Goal: Information Seeking & Learning: Check status

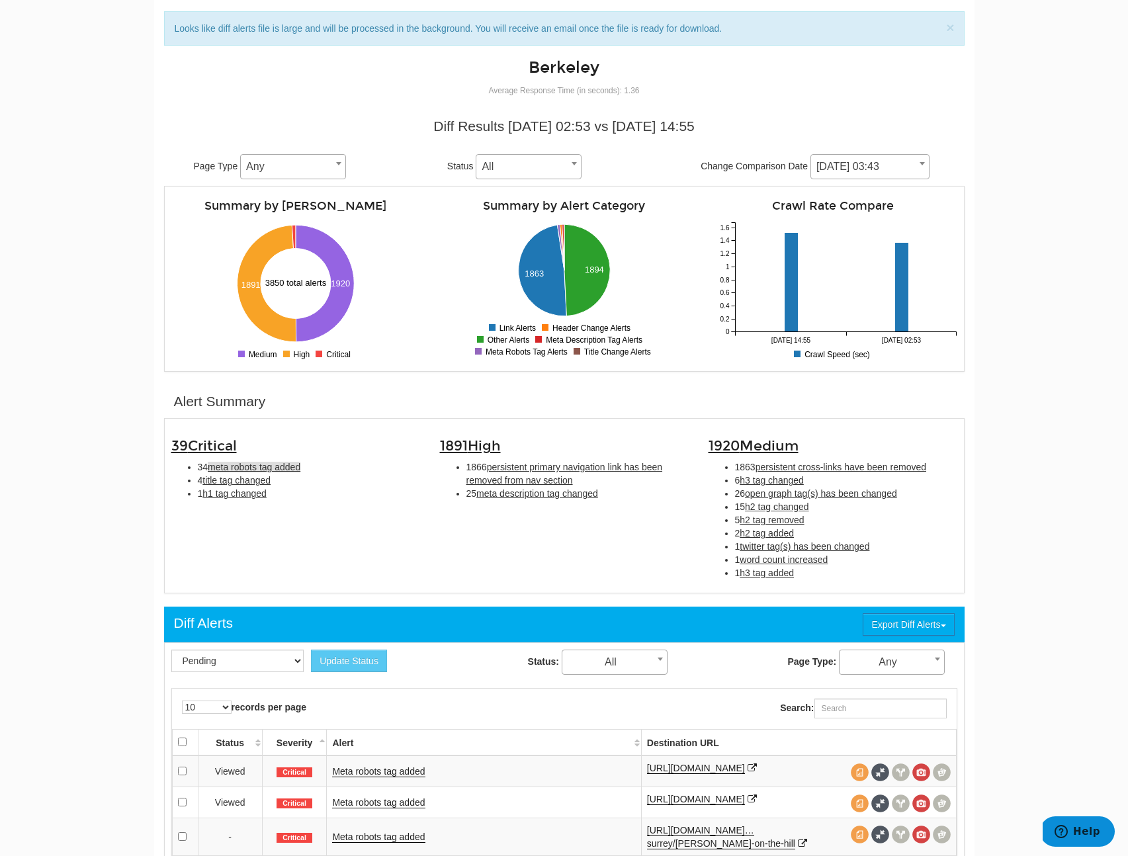
scroll to position [53, 0]
click at [280, 551] on div "39 Critical 34 meta robots tag added 4 title tag changed 1 h1 tag changed 1891 …" at bounding box center [564, 505] width 806 height 161
click at [265, 484] on span "title tag changed" at bounding box center [236, 480] width 68 height 11
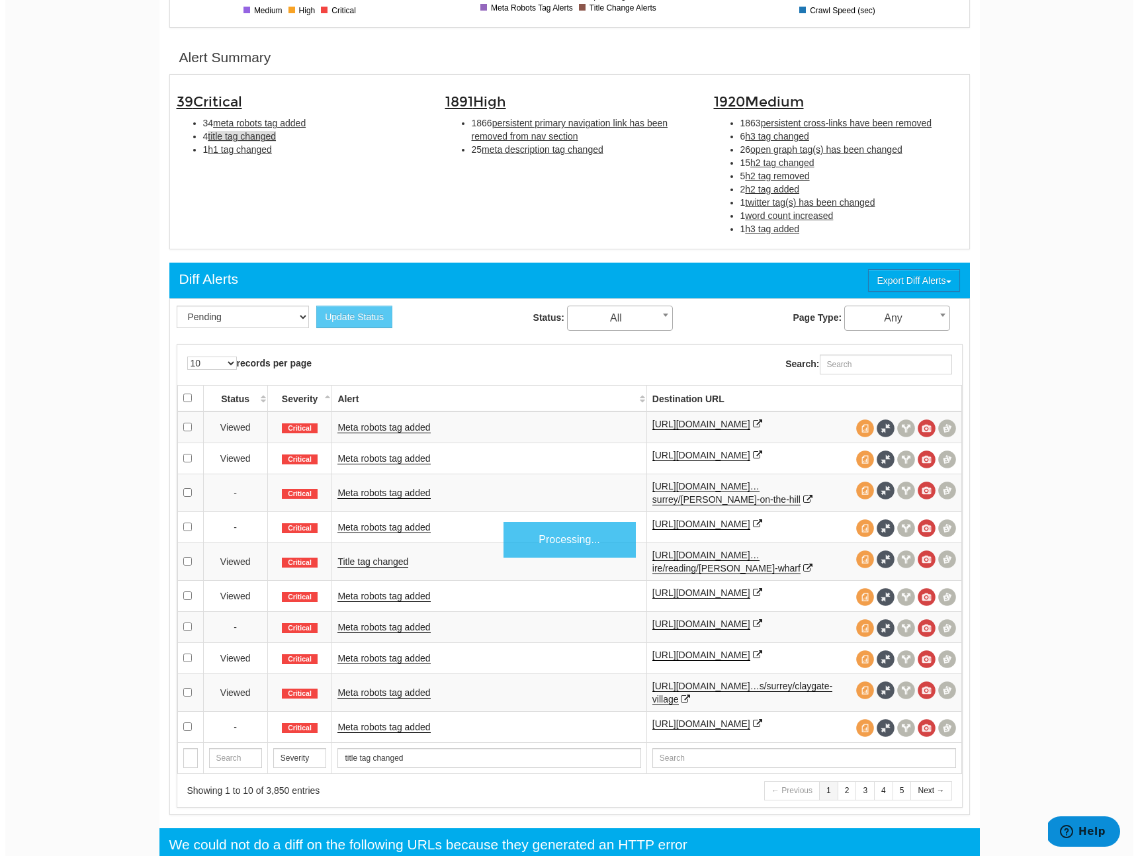
scroll to position [477, 0]
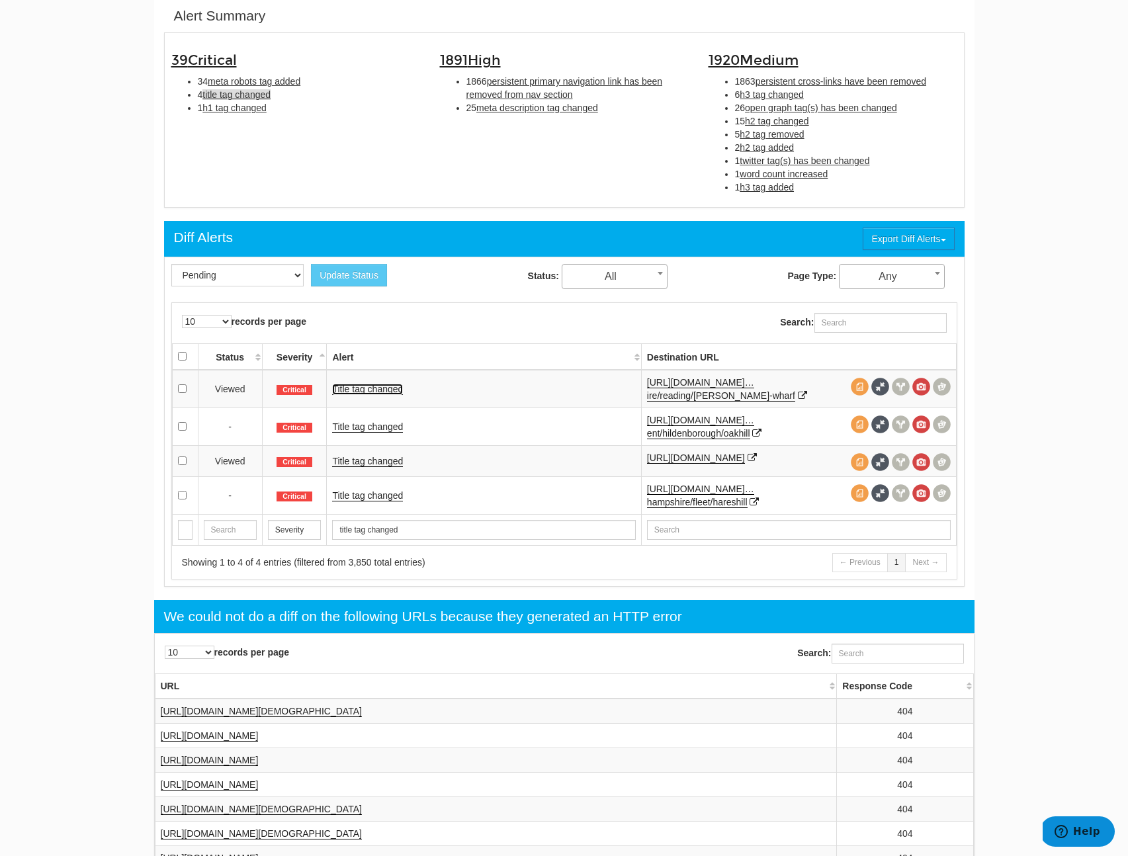
click at [376, 388] on link "Title tag changed" at bounding box center [367, 389] width 71 height 11
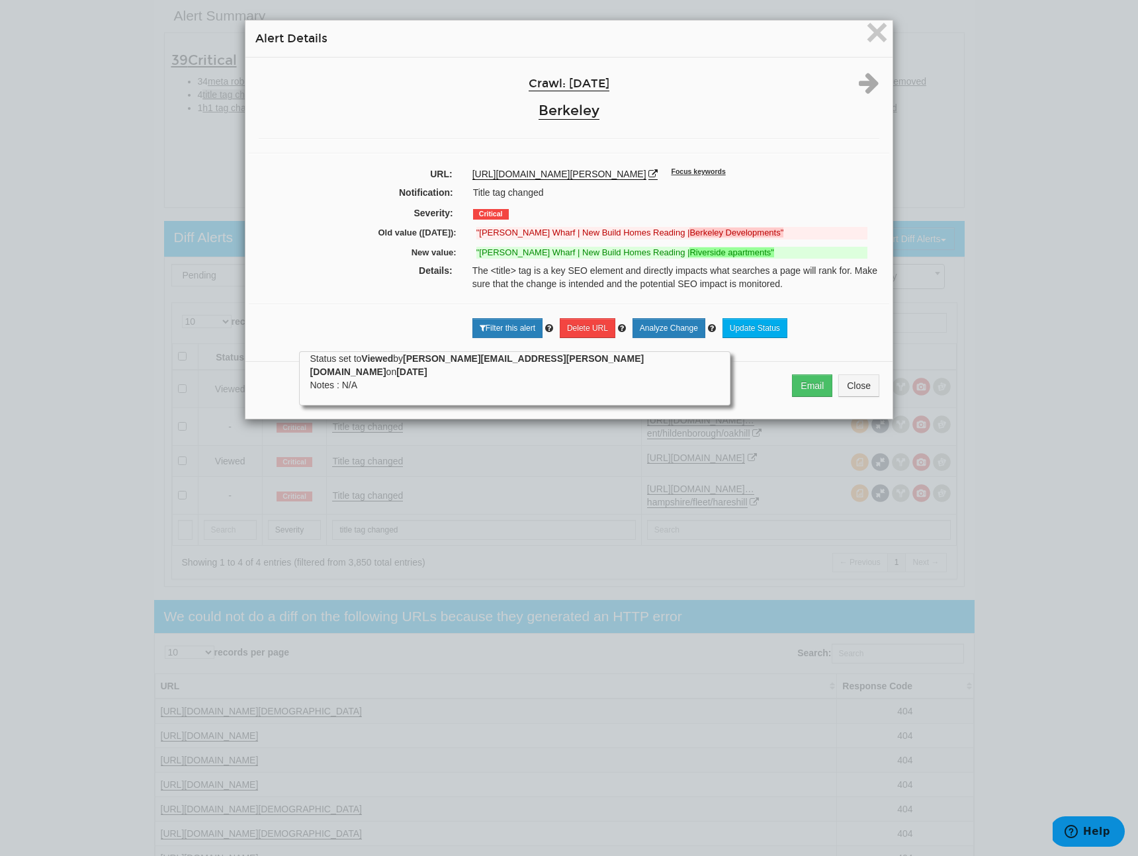
click at [880, 402] on div "Email Close" at bounding box center [568, 390] width 647 height 58
click at [859, 397] on button "Close" at bounding box center [858, 385] width 41 height 22
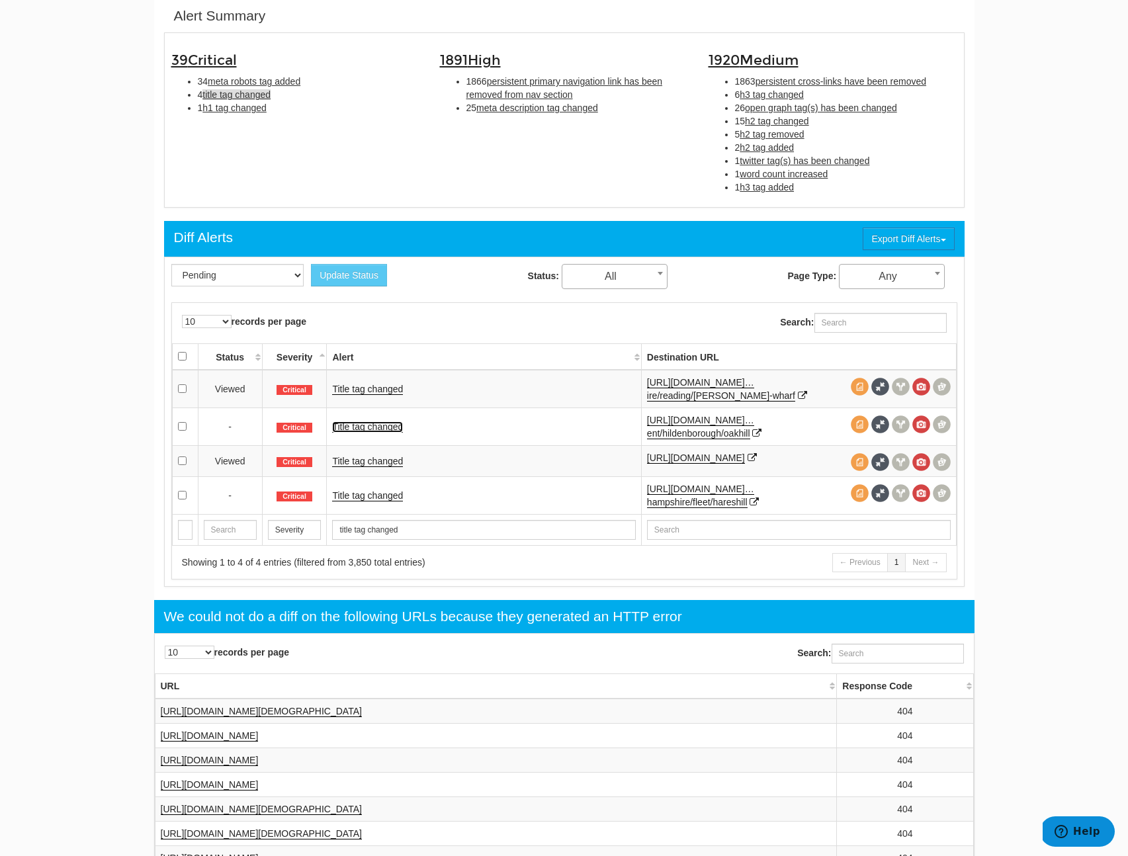
click at [367, 423] on link "Title tag changed" at bounding box center [367, 426] width 71 height 11
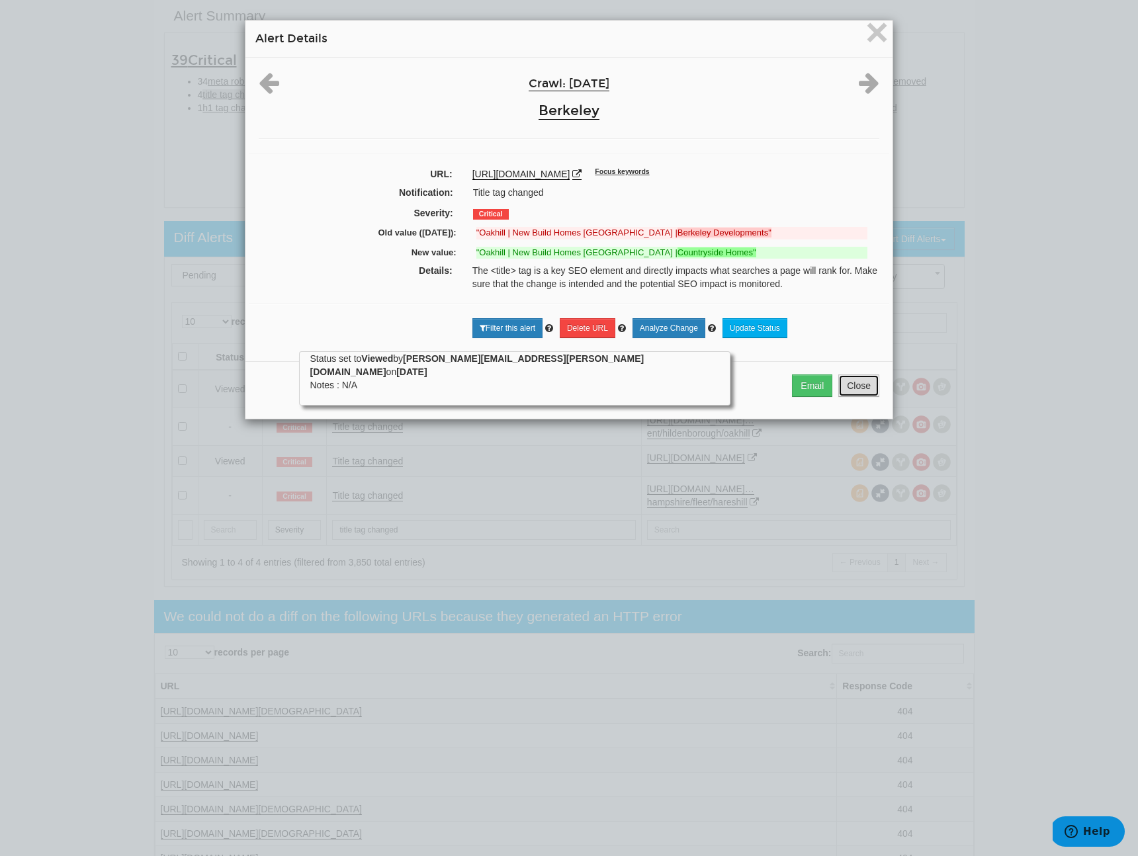
click at [850, 387] on button "Close" at bounding box center [858, 385] width 41 height 22
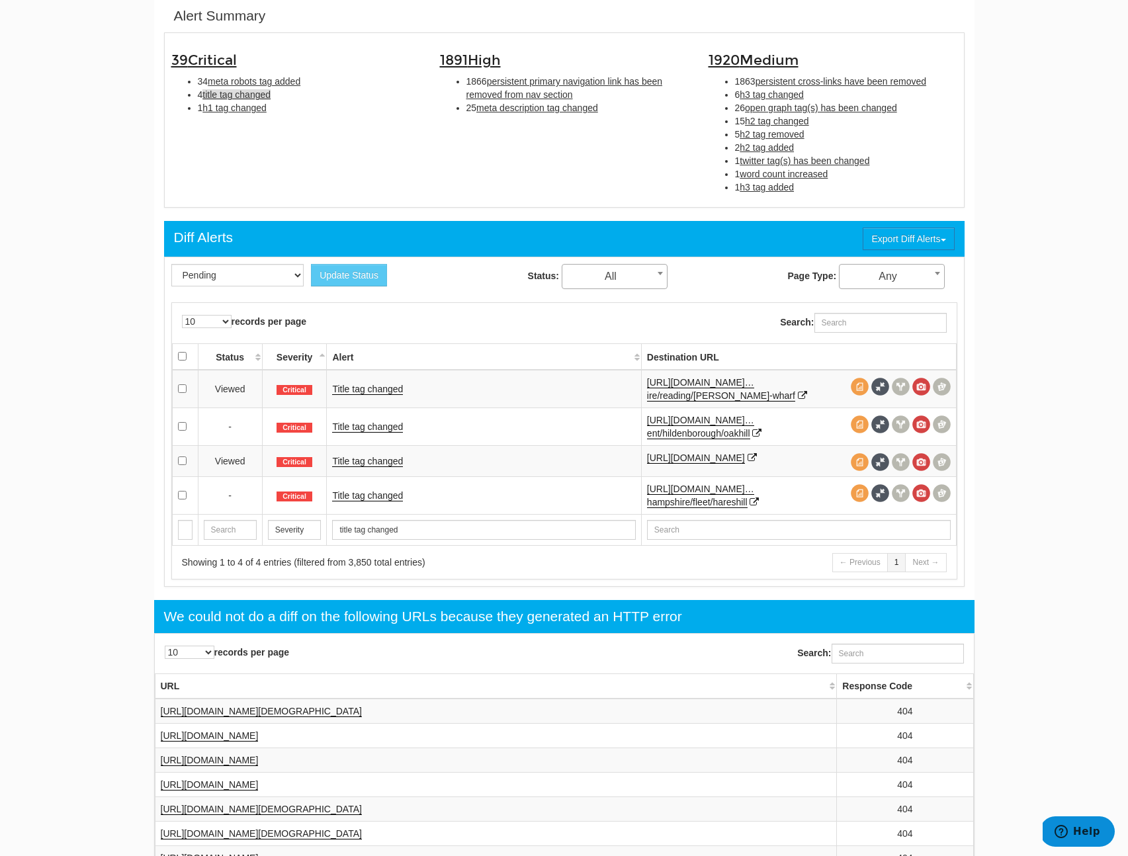
click at [367, 492] on td "Title tag changed" at bounding box center [484, 495] width 314 height 38
click at [369, 499] on link "Title tag changed" at bounding box center [367, 495] width 71 height 11
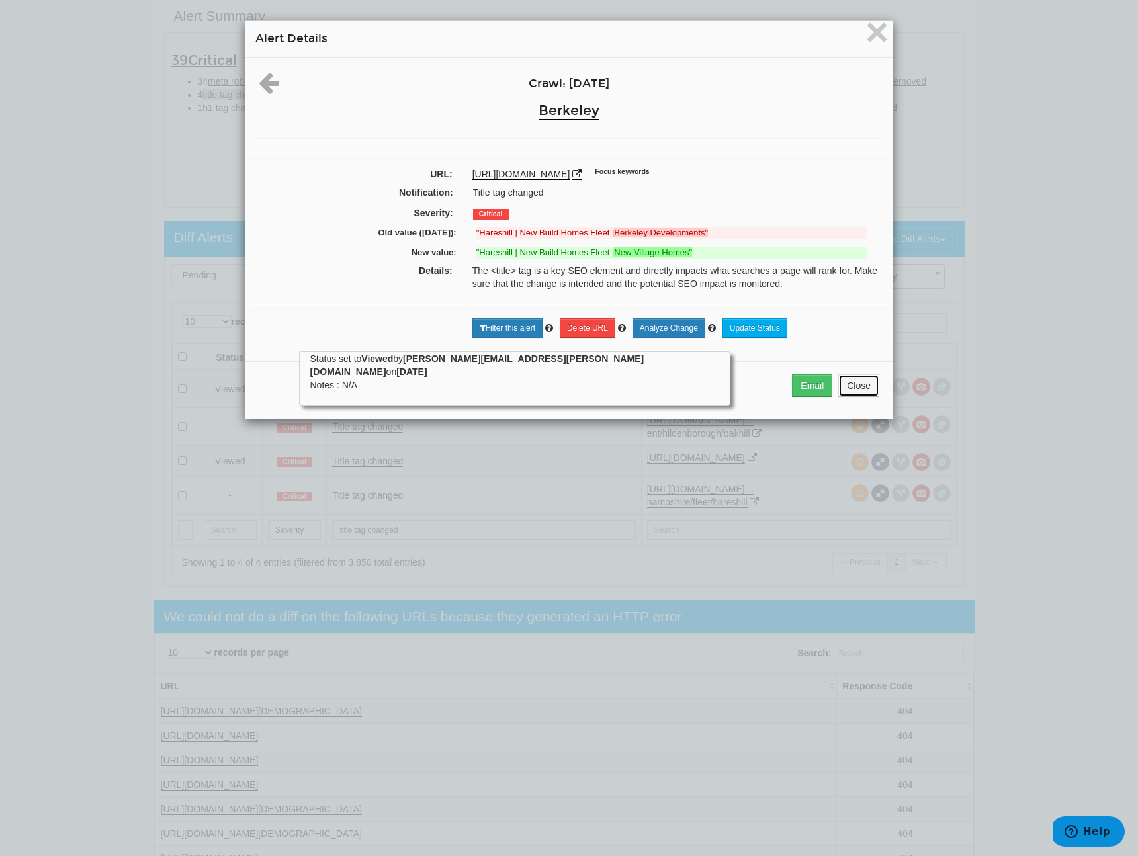
drag, startPoint x: 858, startPoint y: 380, endPoint x: 632, endPoint y: 298, distance: 239.8
click at [858, 380] on button "Close" at bounding box center [858, 385] width 41 height 22
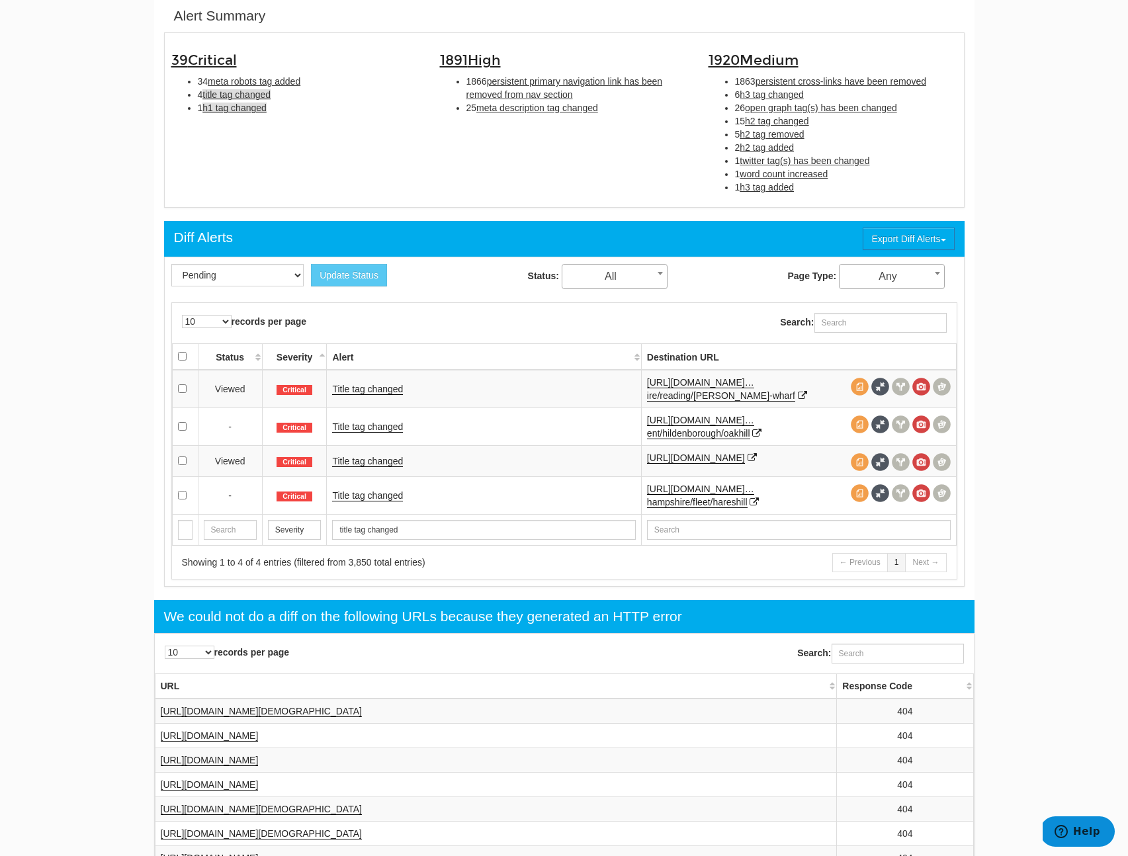
click at [245, 112] on span "h1 tag changed" at bounding box center [234, 108] width 64 height 11
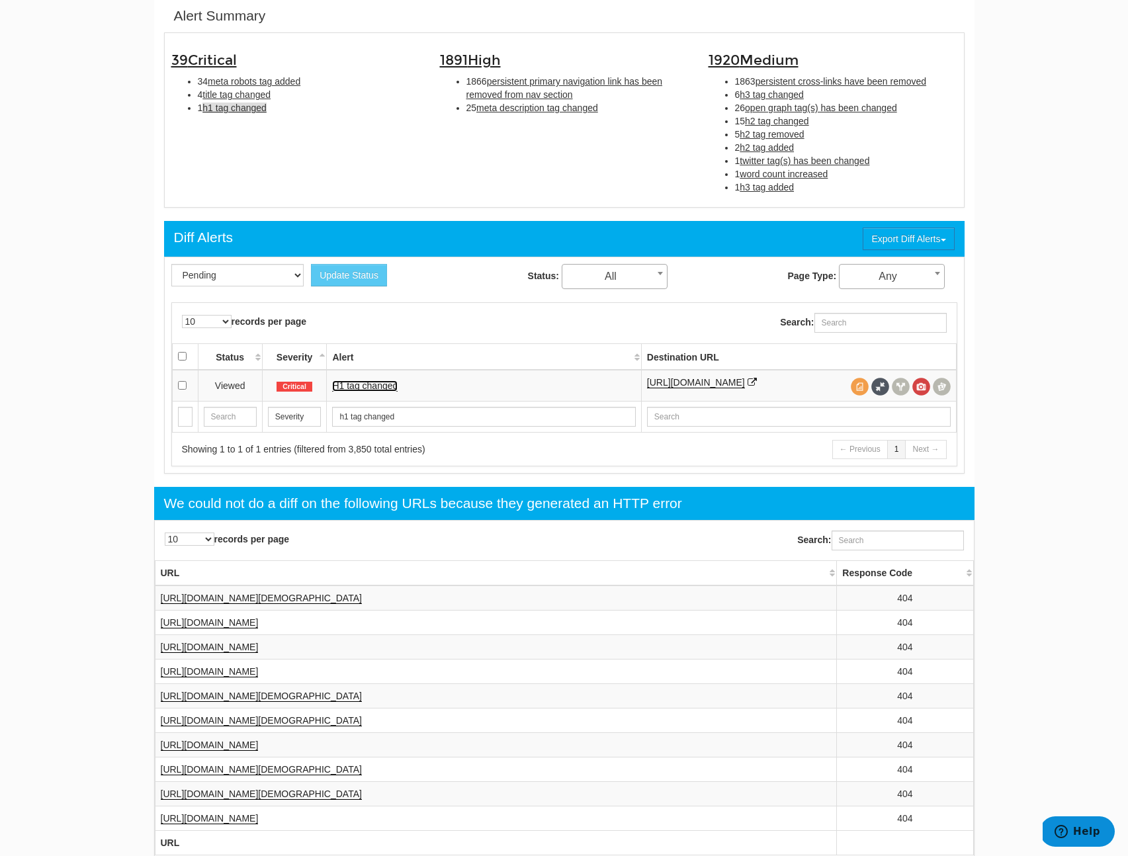
click at [361, 387] on link "H1 tag changed" at bounding box center [364, 385] width 65 height 11
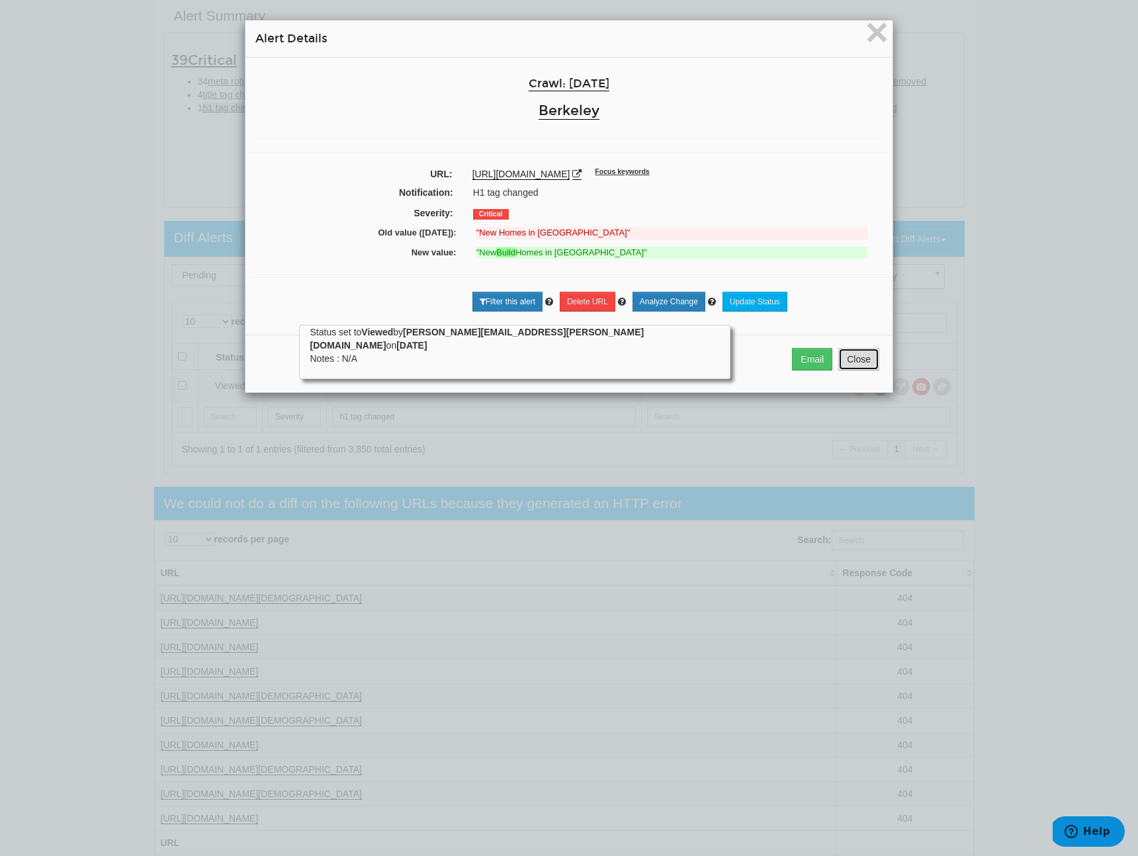
click at [857, 357] on button "Close" at bounding box center [858, 359] width 41 height 22
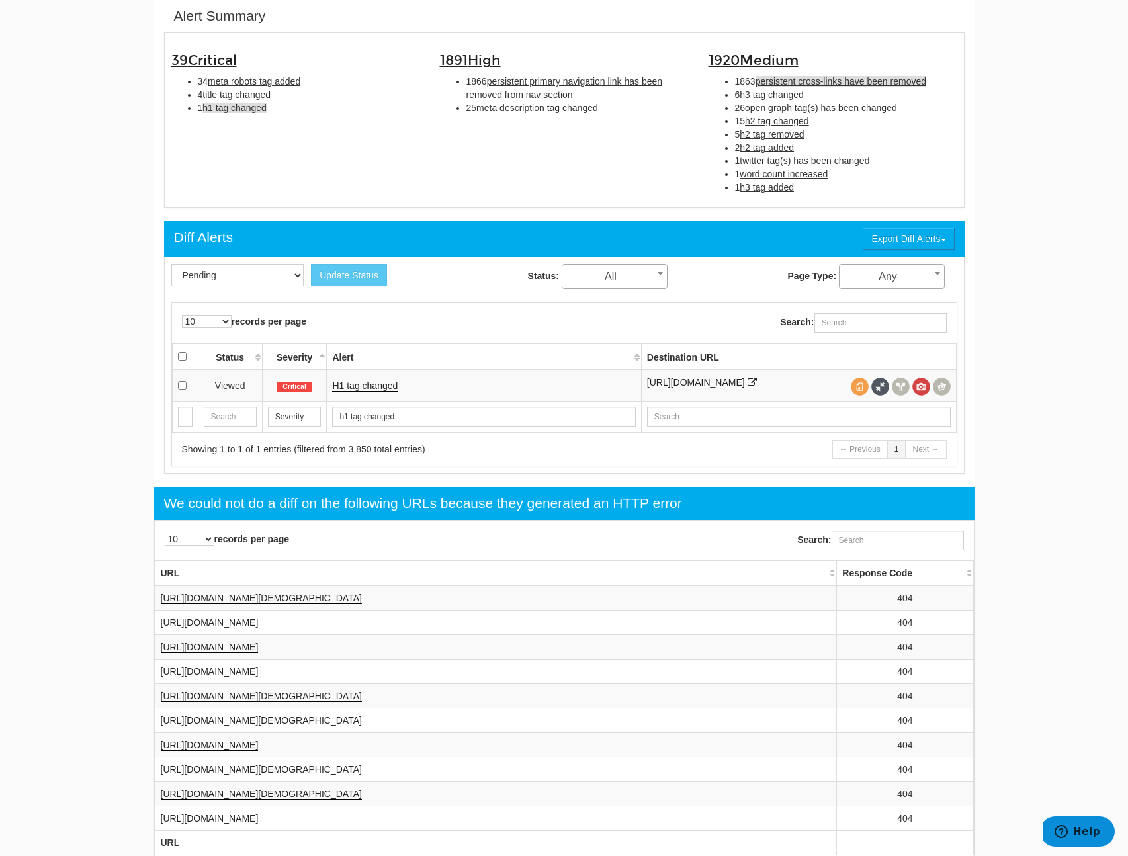
click at [793, 84] on span "persistent cross-links have been removed" at bounding box center [841, 81] width 171 height 11
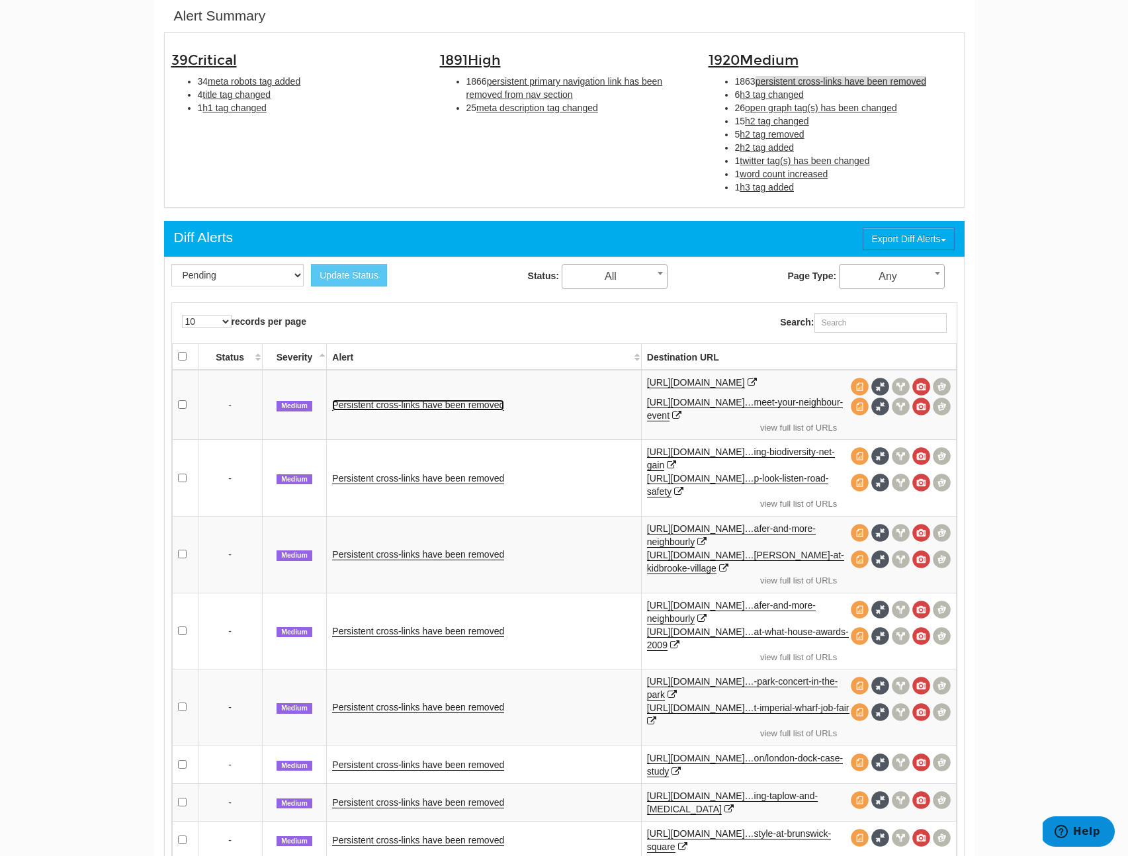
click at [461, 405] on link "Persistent cross-links have been removed" at bounding box center [418, 405] width 172 height 11
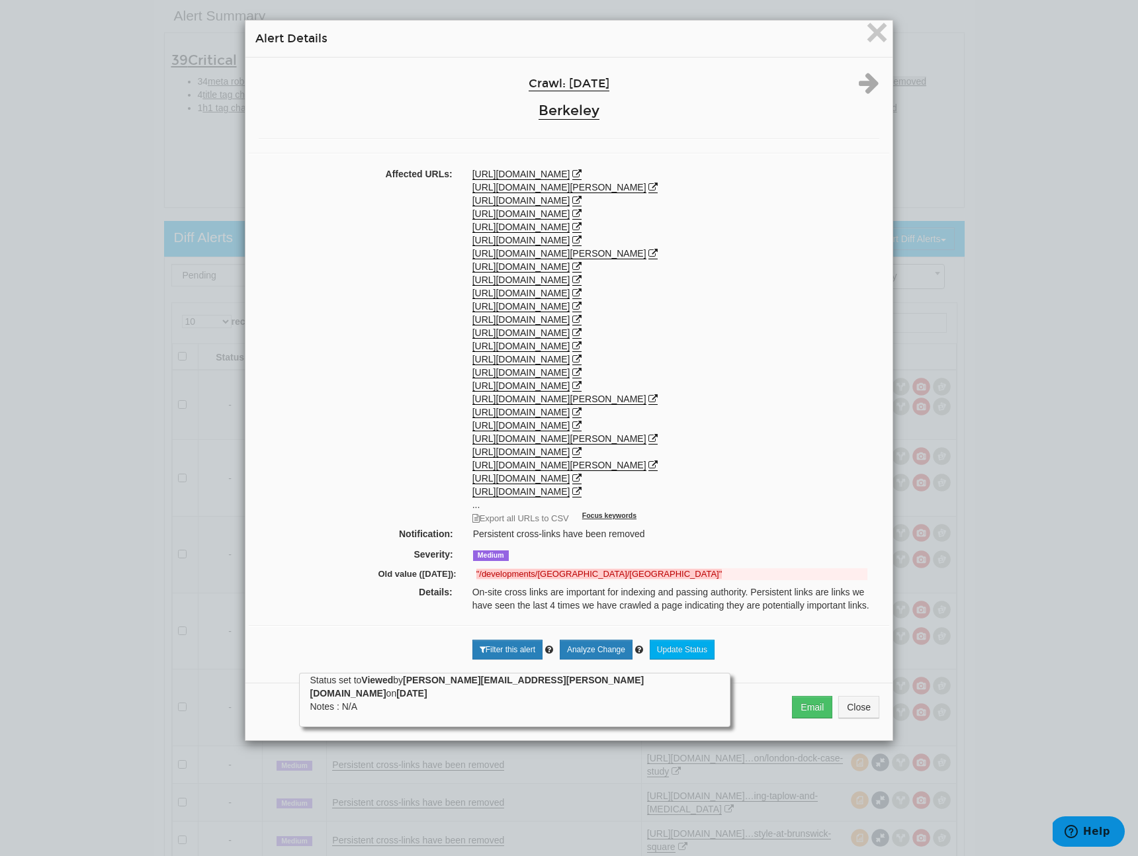
scroll to position [0, 0]
click at [867, 26] on span "×" at bounding box center [876, 32] width 23 height 44
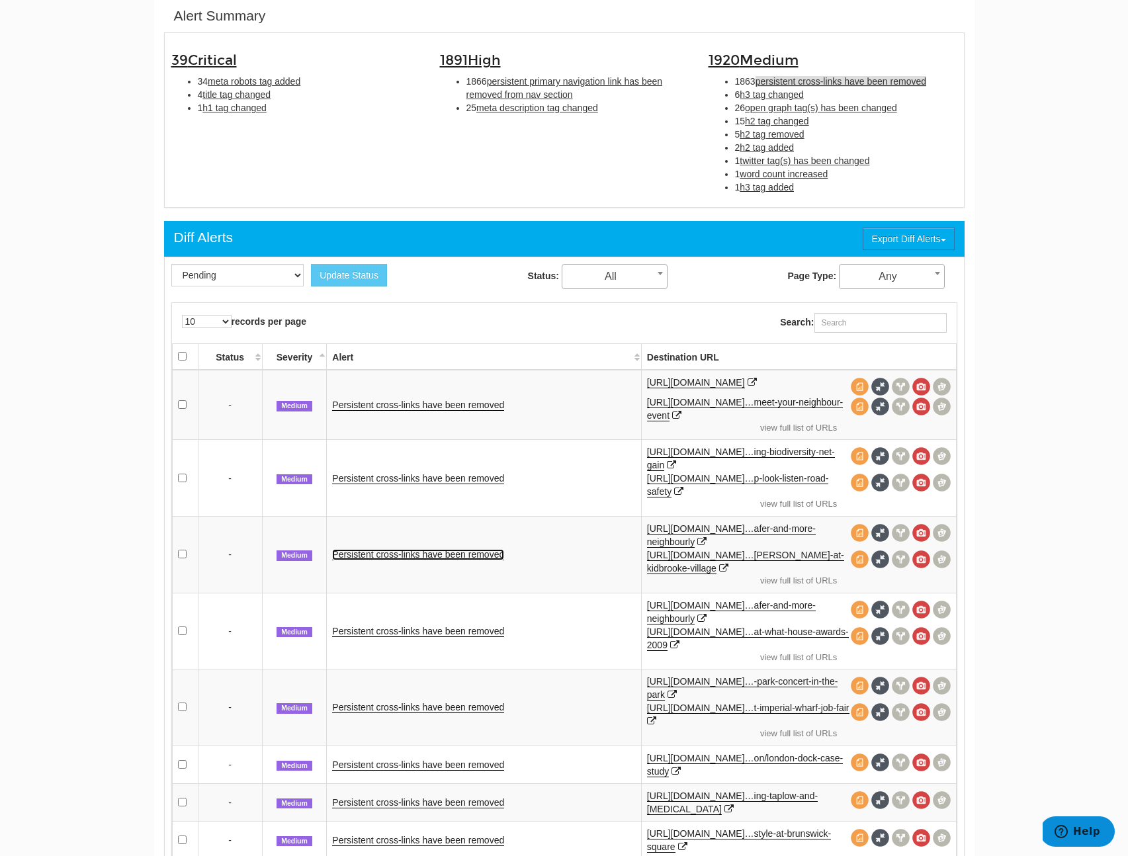
click at [394, 552] on link "Persistent cross-links have been removed" at bounding box center [418, 554] width 172 height 11
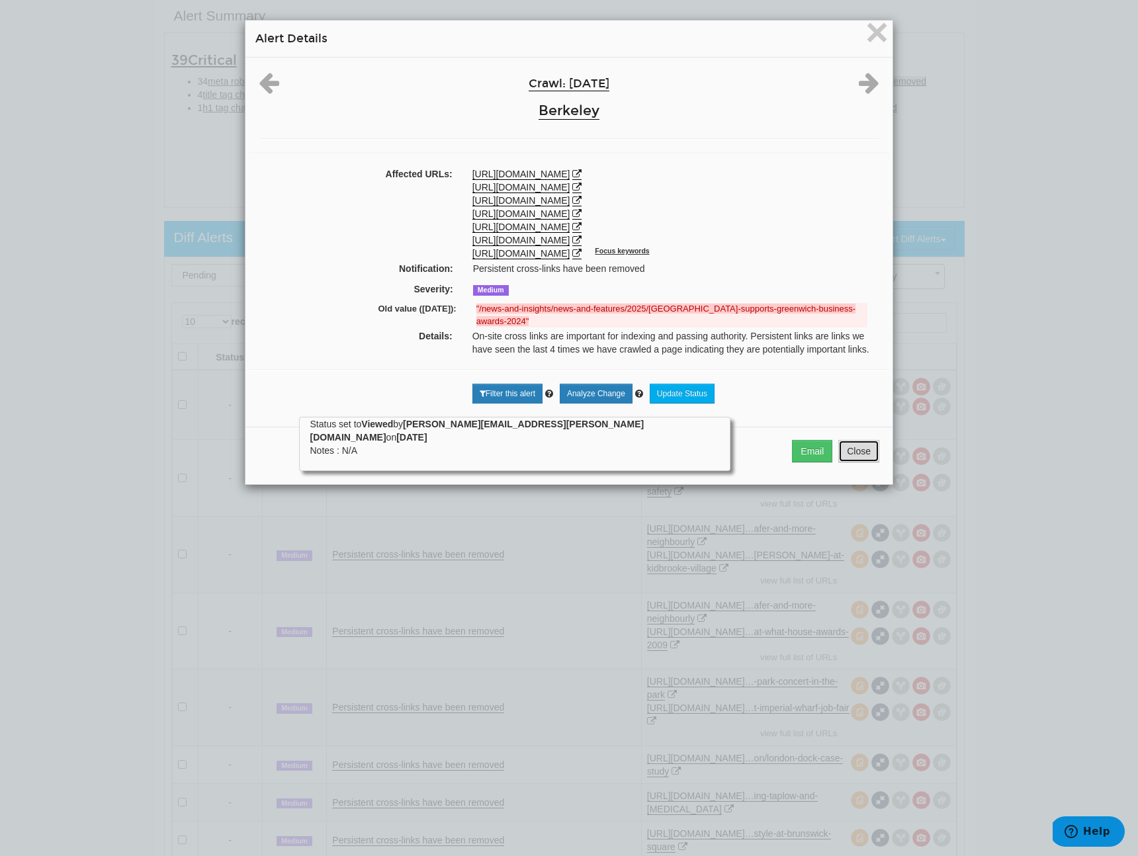
click at [853, 462] on button "Close" at bounding box center [858, 451] width 41 height 22
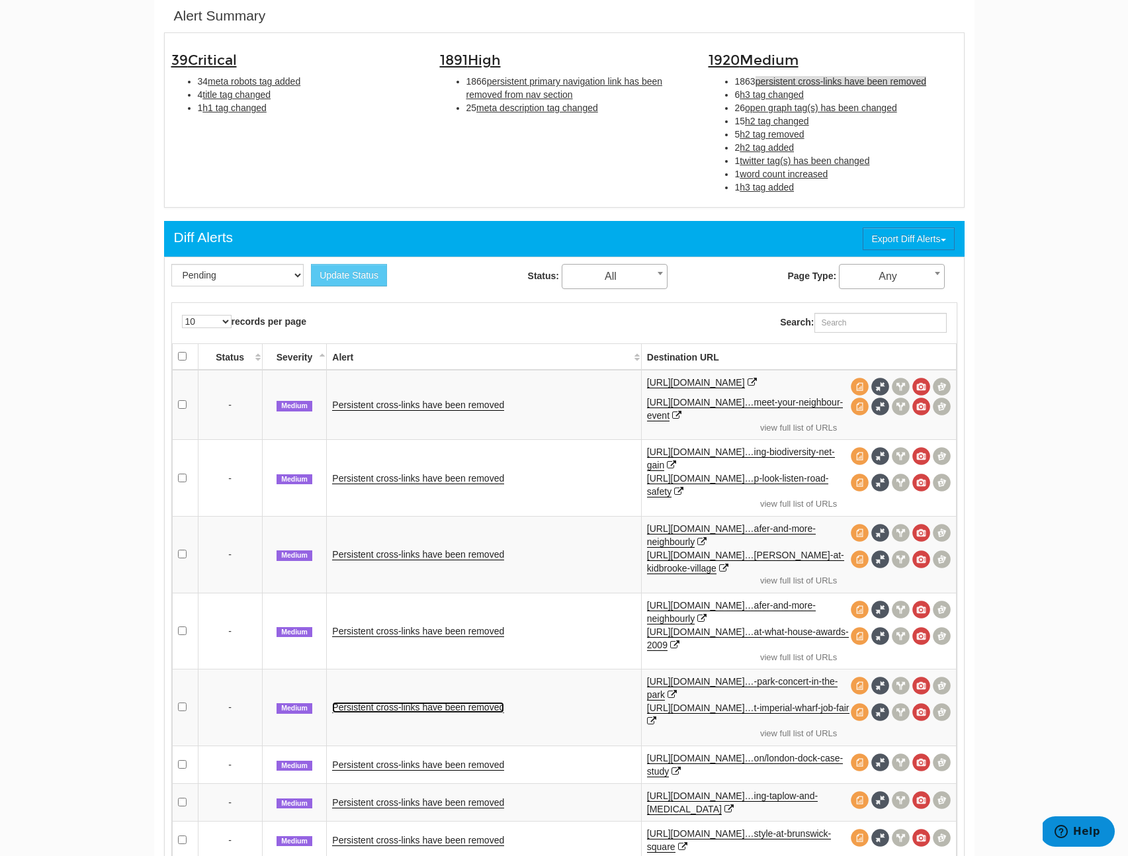
click at [478, 709] on link "Persistent cross-links have been removed" at bounding box center [418, 707] width 172 height 11
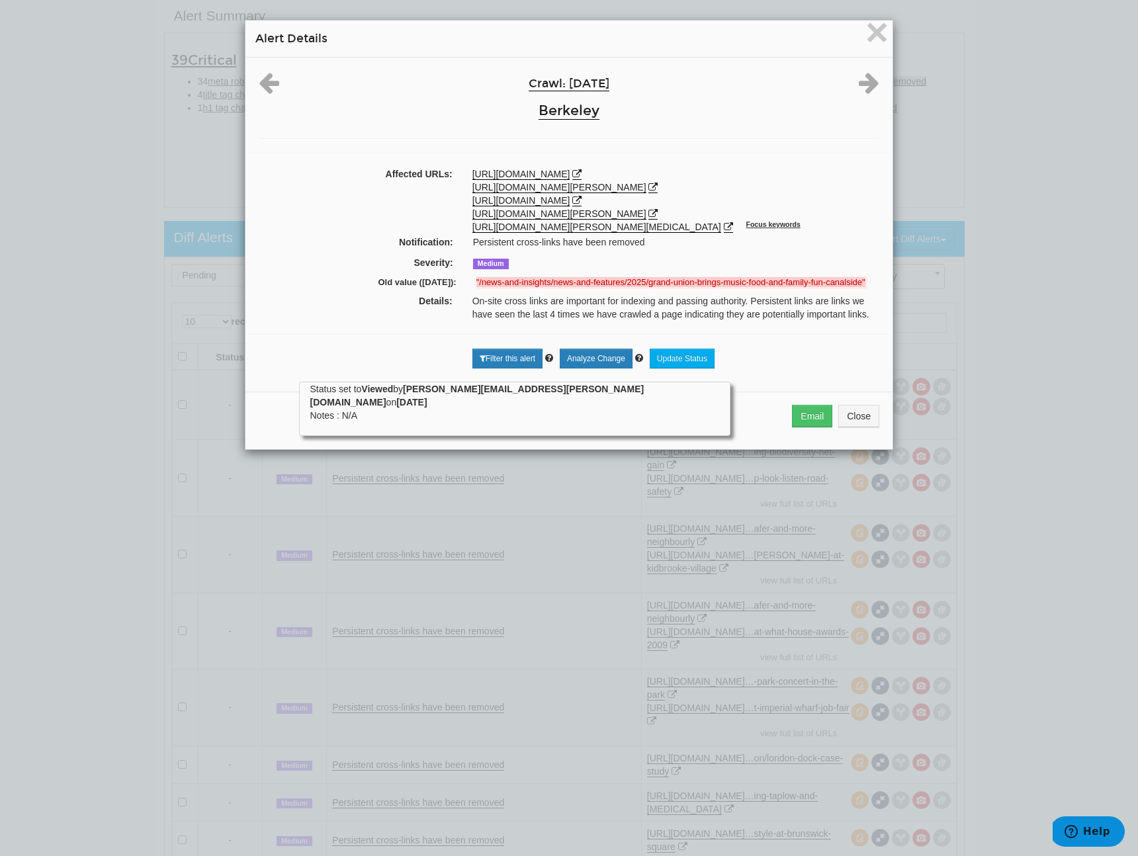
click at [877, 449] on div "Email Close" at bounding box center [568, 421] width 647 height 58
click at [867, 427] on button "Close" at bounding box center [858, 416] width 41 height 22
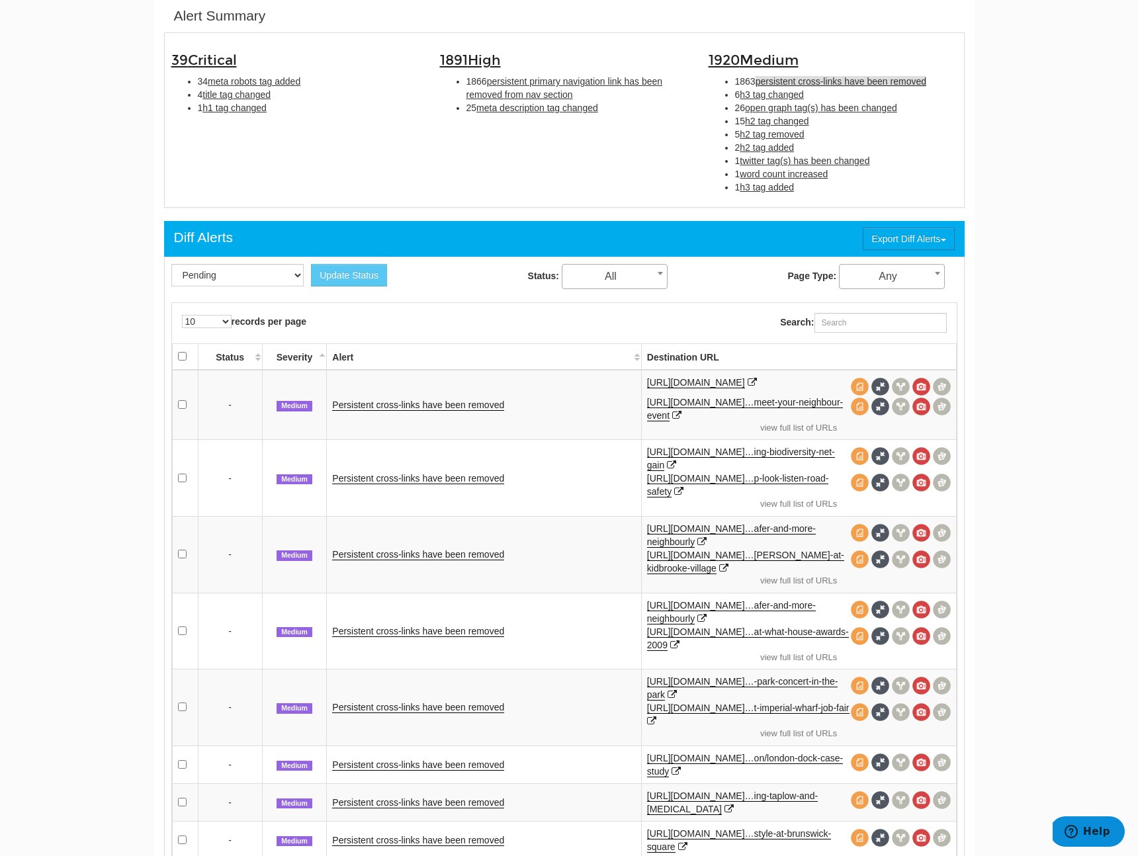
scroll to position [556, 0]
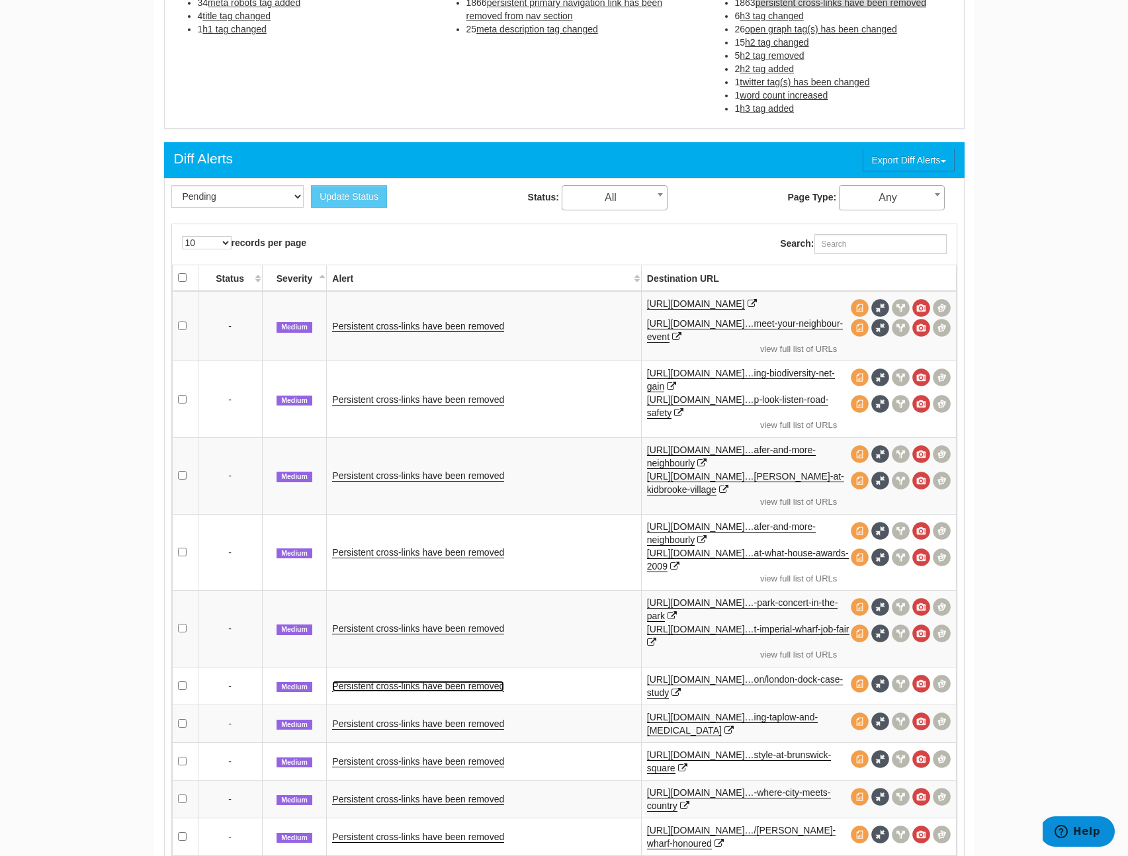
click at [447, 687] on link "Persistent cross-links have been removed" at bounding box center [418, 686] width 172 height 11
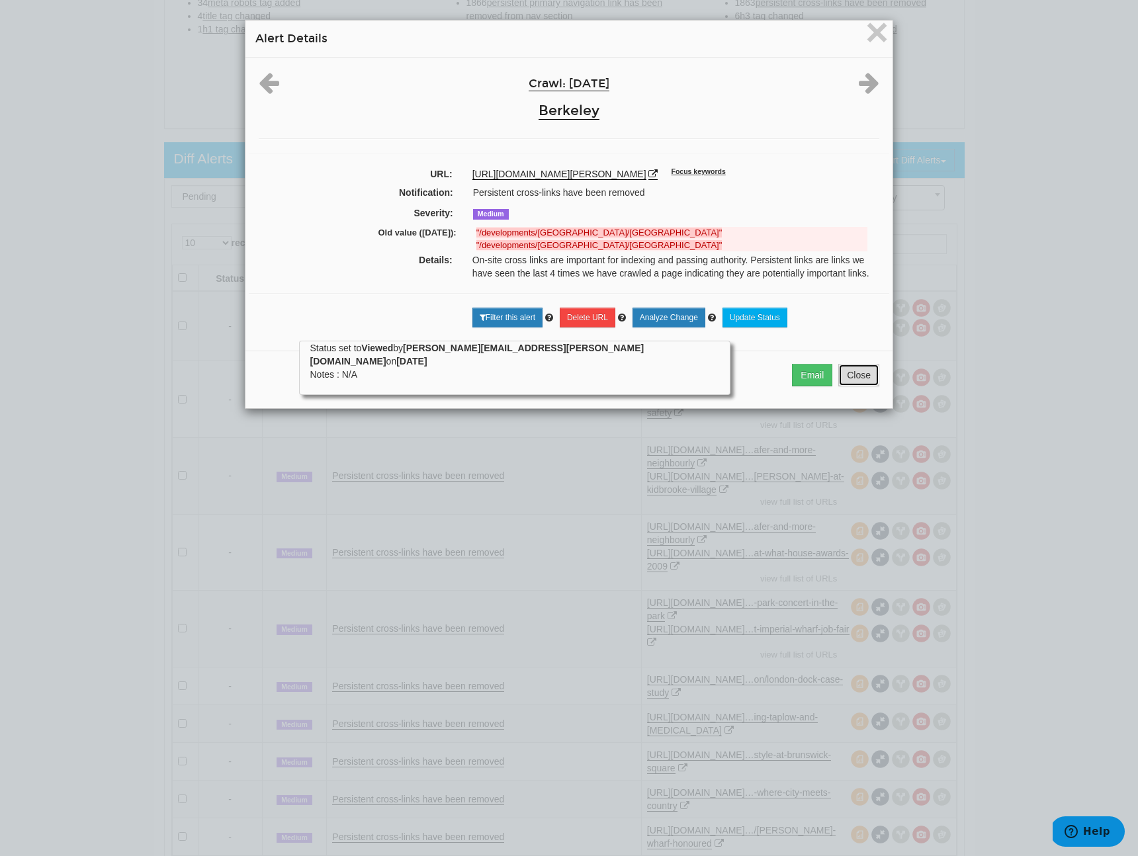
click at [848, 380] on button "Close" at bounding box center [858, 375] width 41 height 22
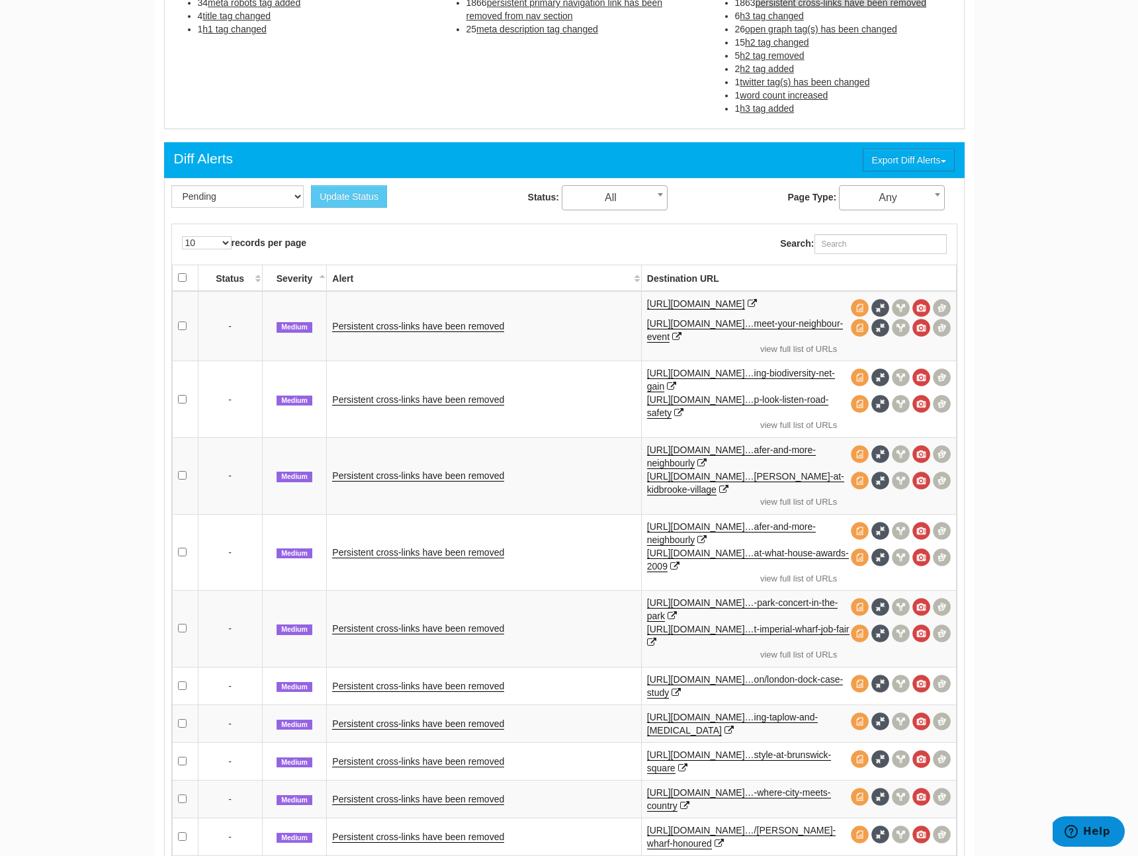
scroll to position [713, 0]
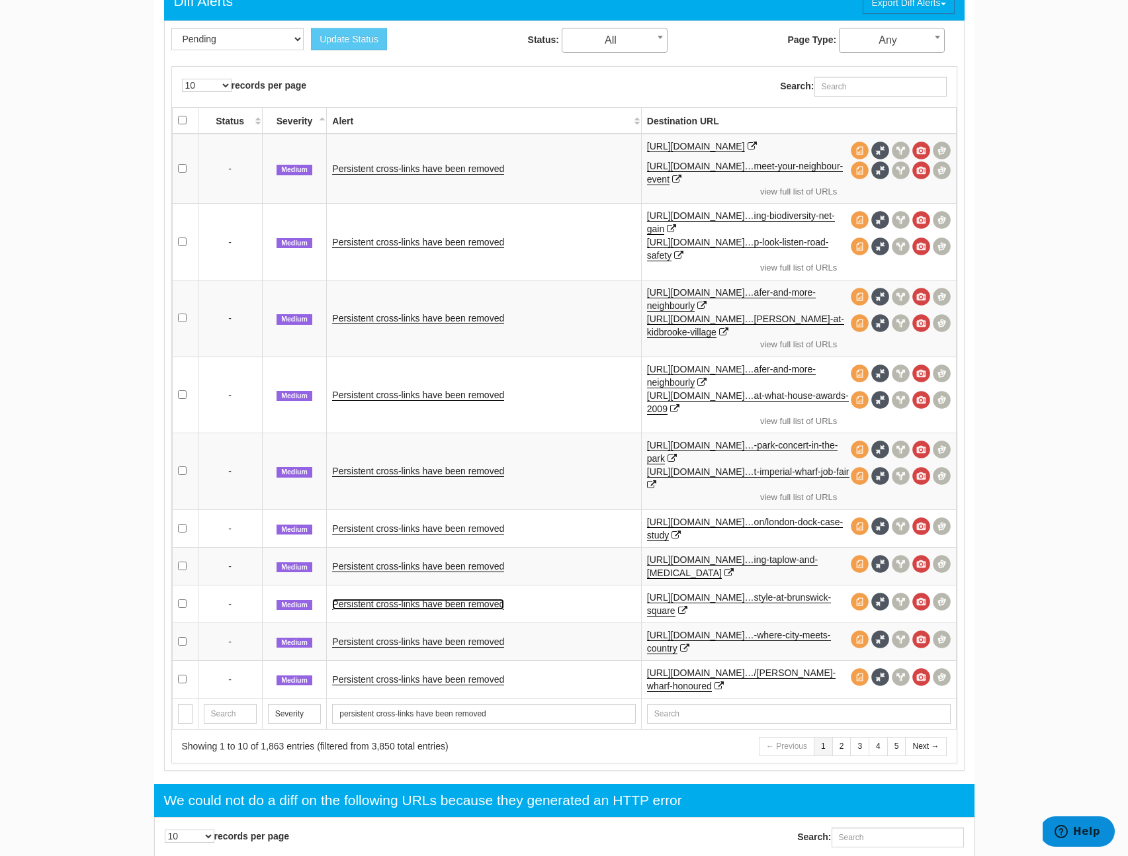
click at [427, 603] on link "Persistent cross-links have been removed" at bounding box center [418, 604] width 172 height 11
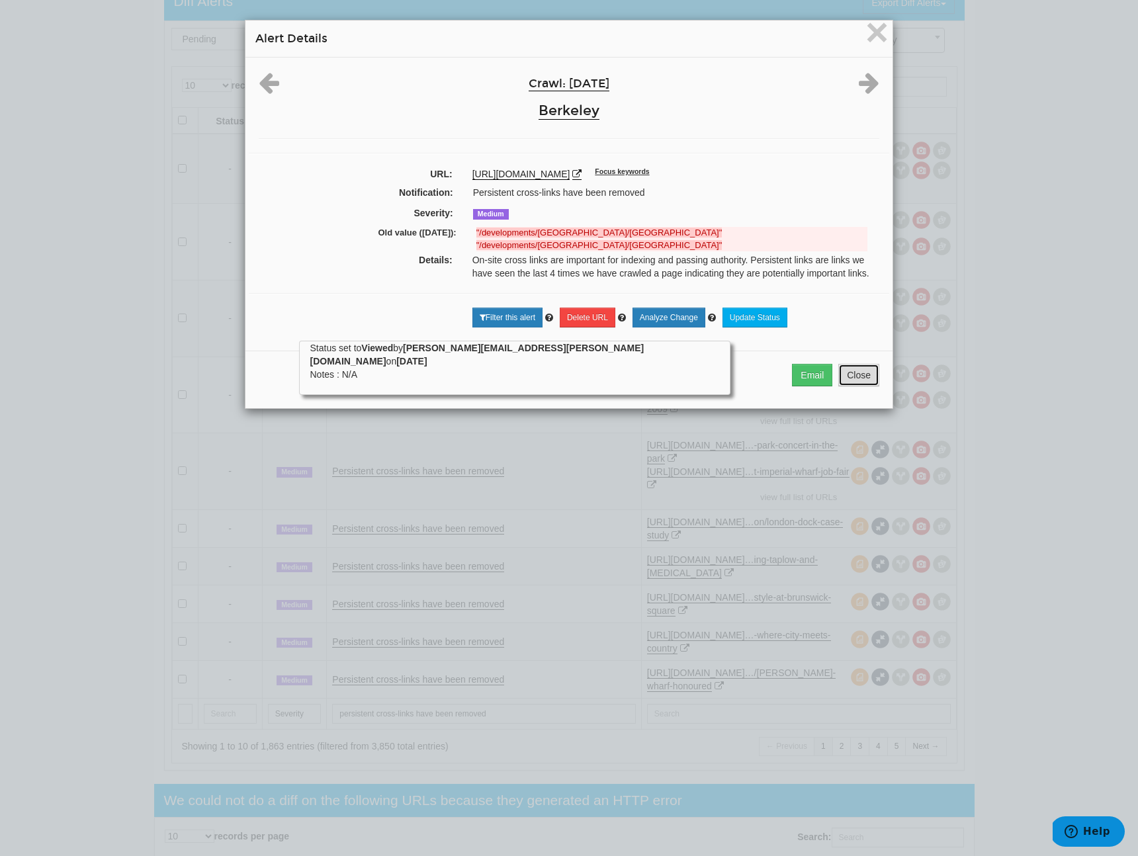
click at [855, 382] on button "Close" at bounding box center [858, 375] width 41 height 22
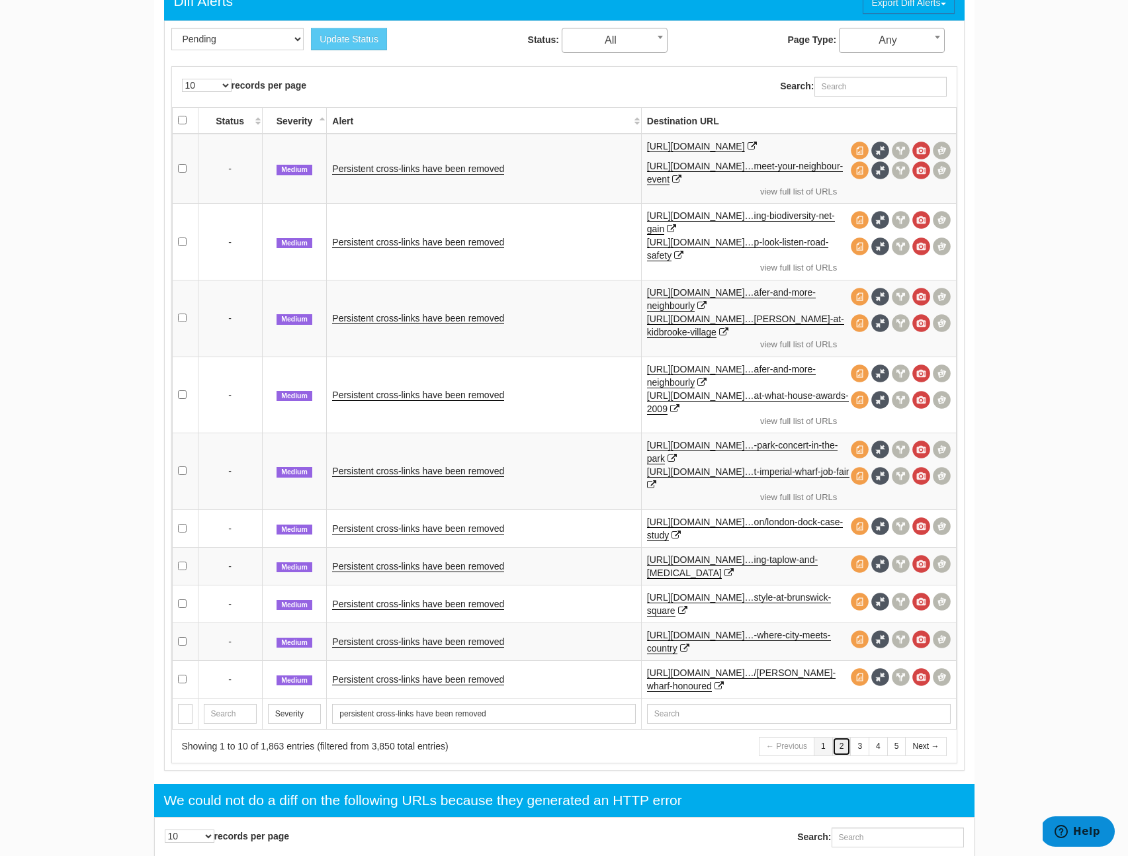
click at [847, 743] on link "2" at bounding box center [841, 746] width 19 height 19
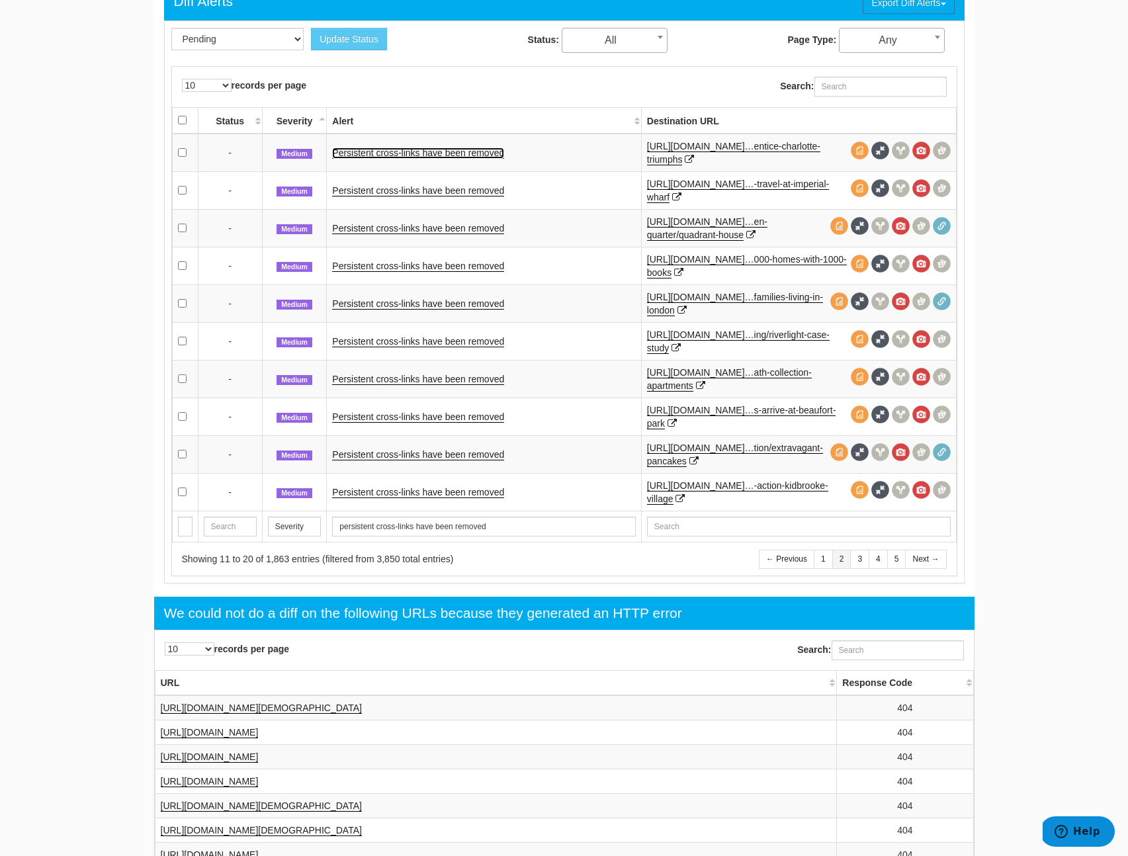
click at [460, 156] on link "Persistent cross-links have been removed" at bounding box center [418, 153] width 172 height 11
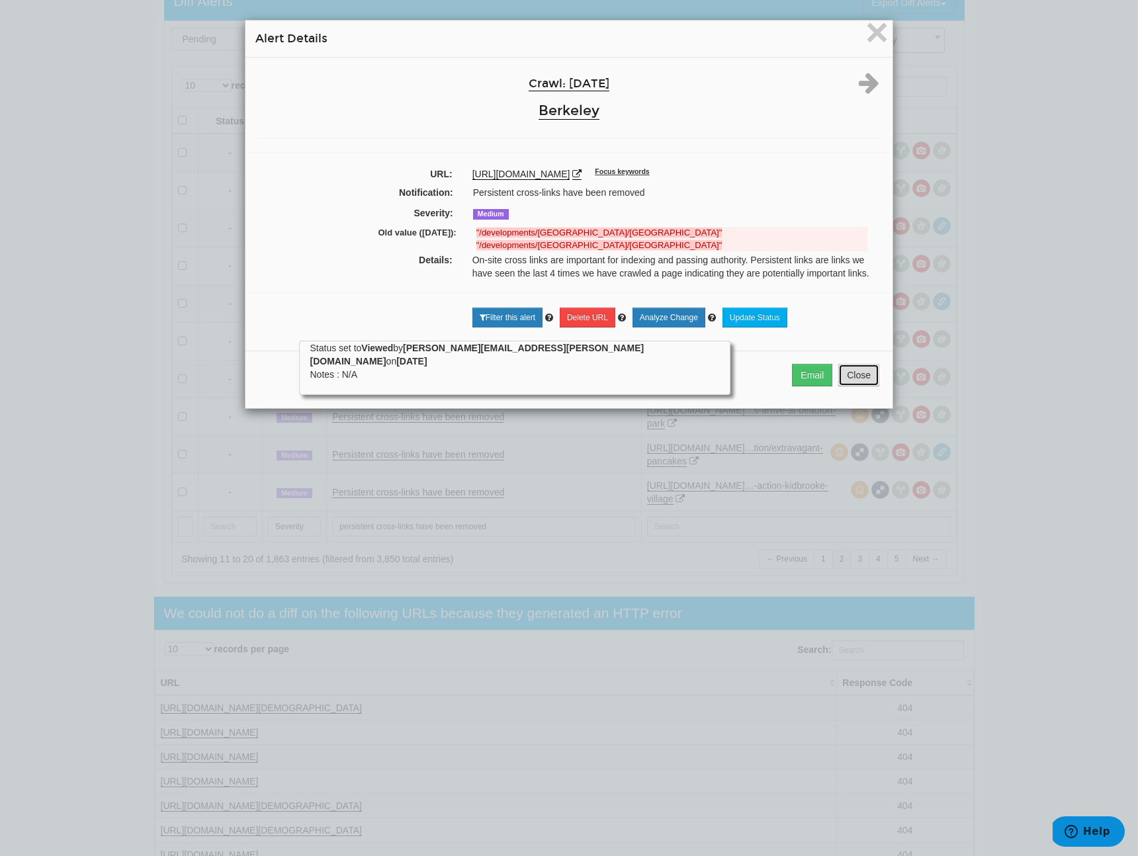
click at [859, 379] on button "Close" at bounding box center [858, 375] width 41 height 22
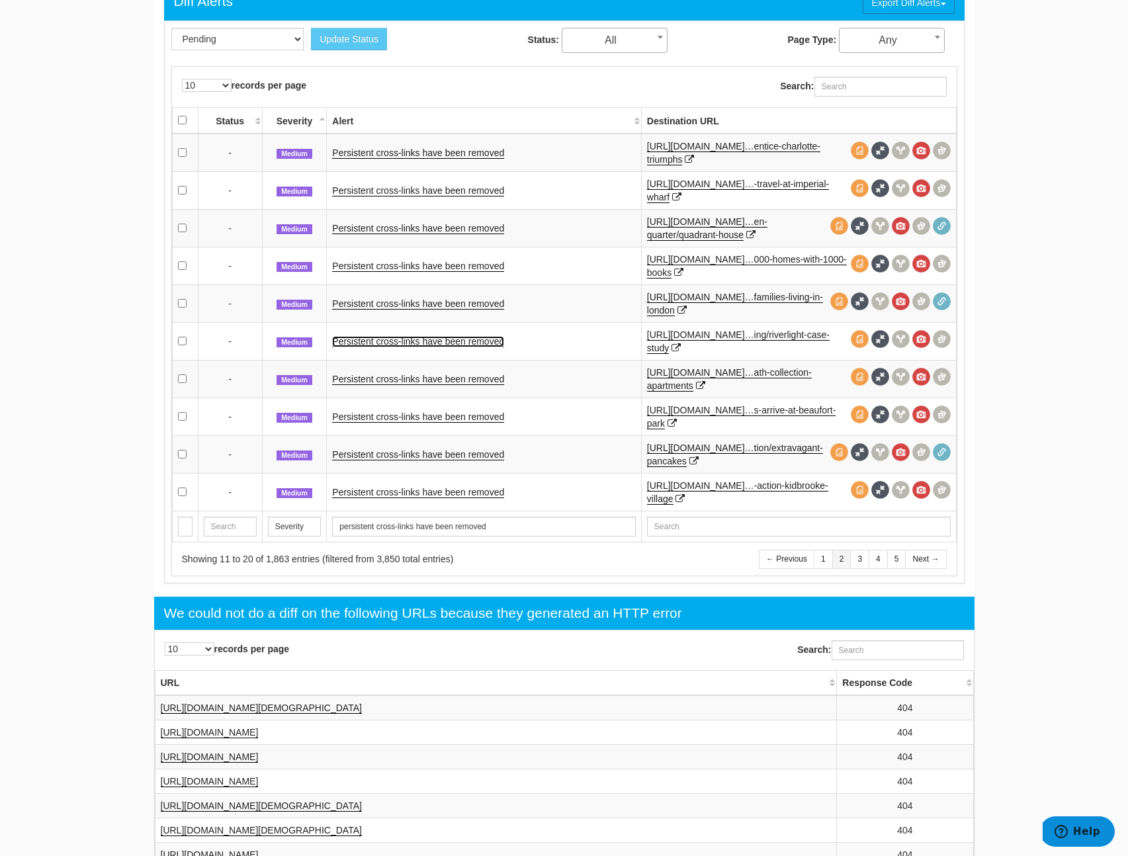
click at [396, 343] on link "Persistent cross-links have been removed" at bounding box center [418, 341] width 172 height 11
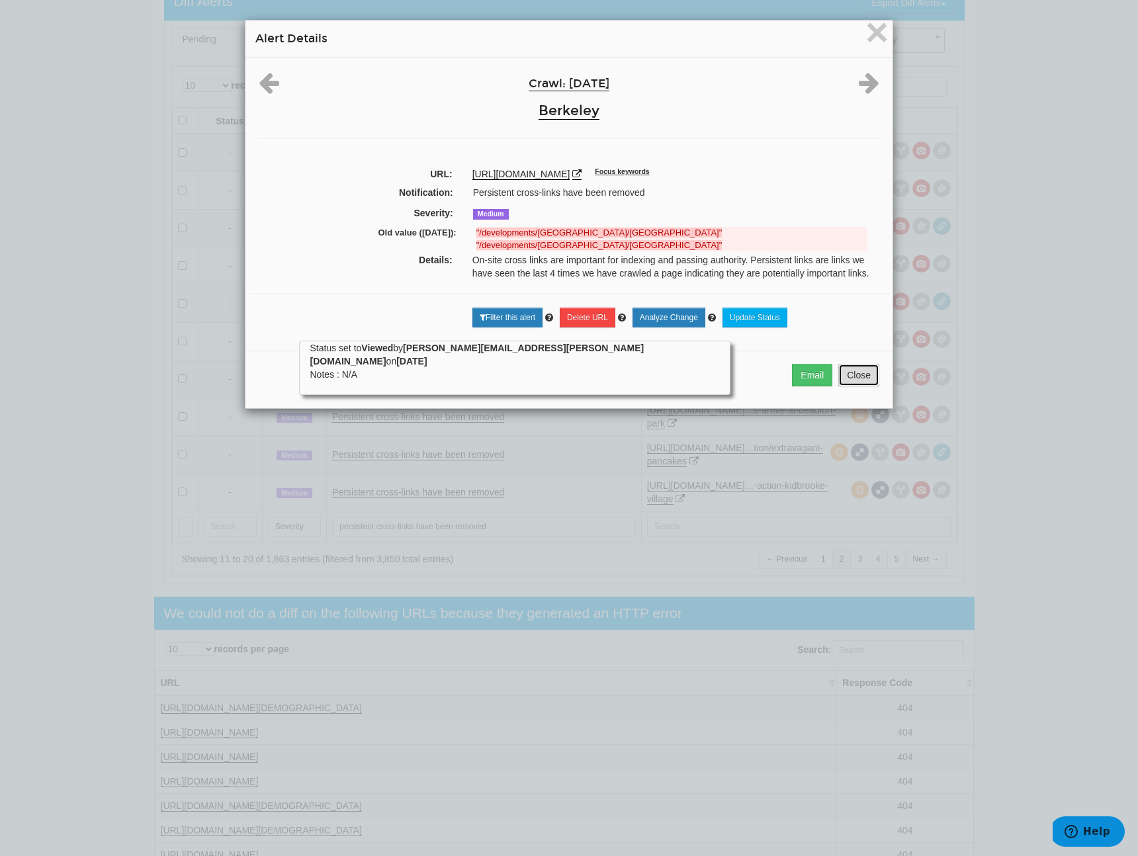
click at [861, 384] on button "Close" at bounding box center [858, 375] width 41 height 22
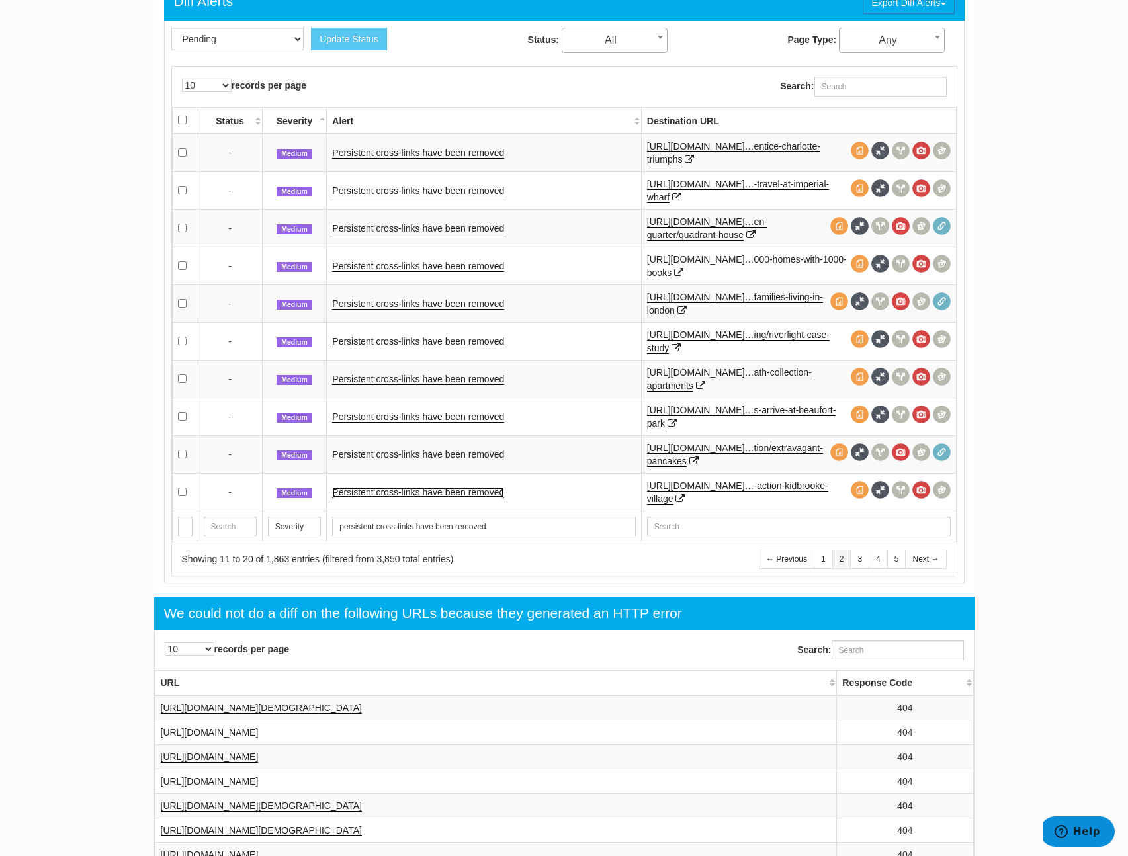
click at [388, 492] on link "Persistent cross-links have been removed" at bounding box center [418, 492] width 172 height 11
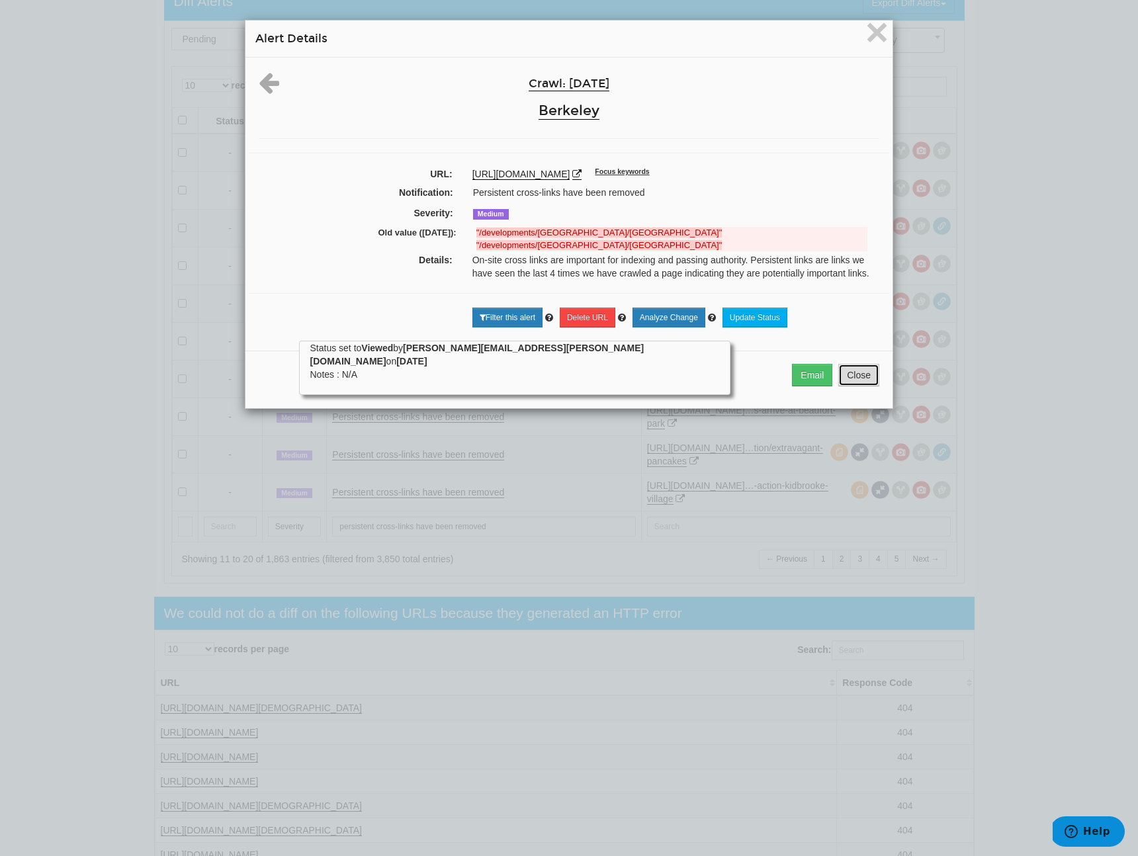
click at [853, 386] on button "Close" at bounding box center [858, 375] width 41 height 22
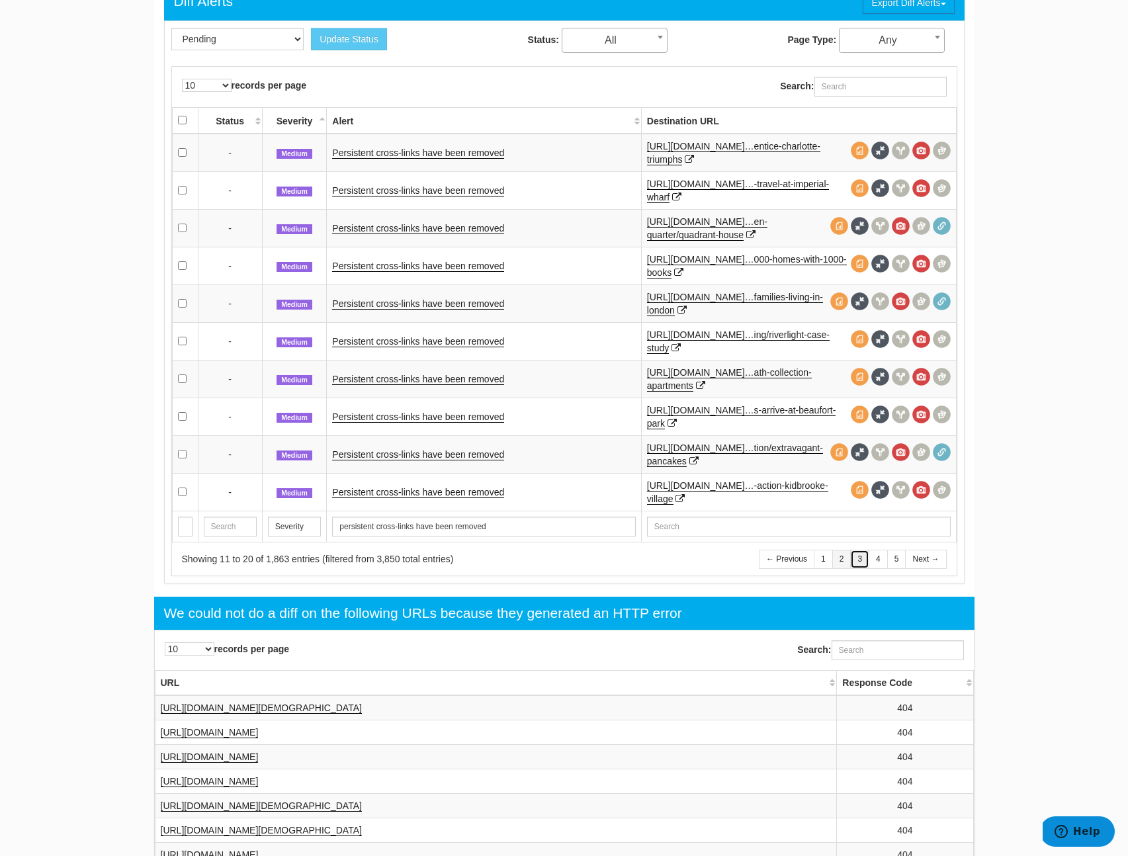
click at [856, 557] on link "3" at bounding box center [859, 559] width 19 height 19
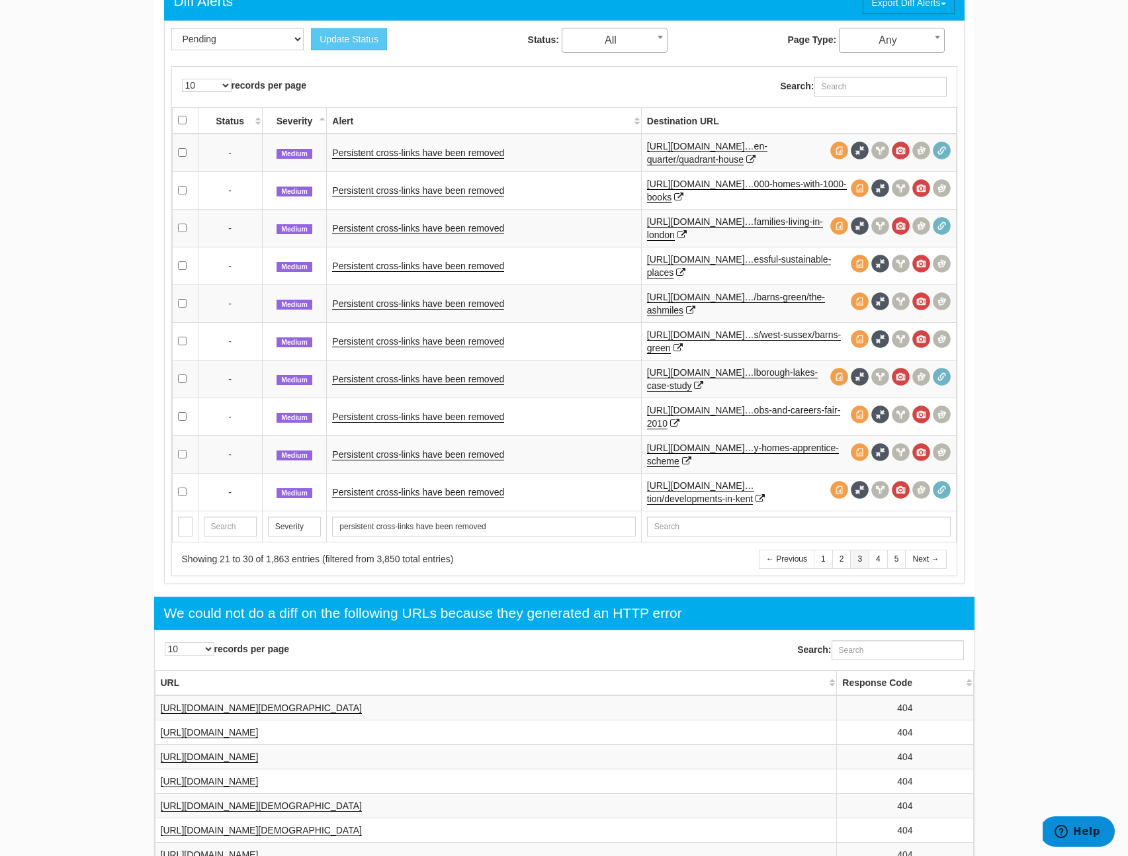
click at [408, 160] on td "Persistent cross-links have been removed" at bounding box center [484, 153] width 314 height 38
click at [412, 154] on link "Persistent cross-links have been removed" at bounding box center [418, 153] width 172 height 11
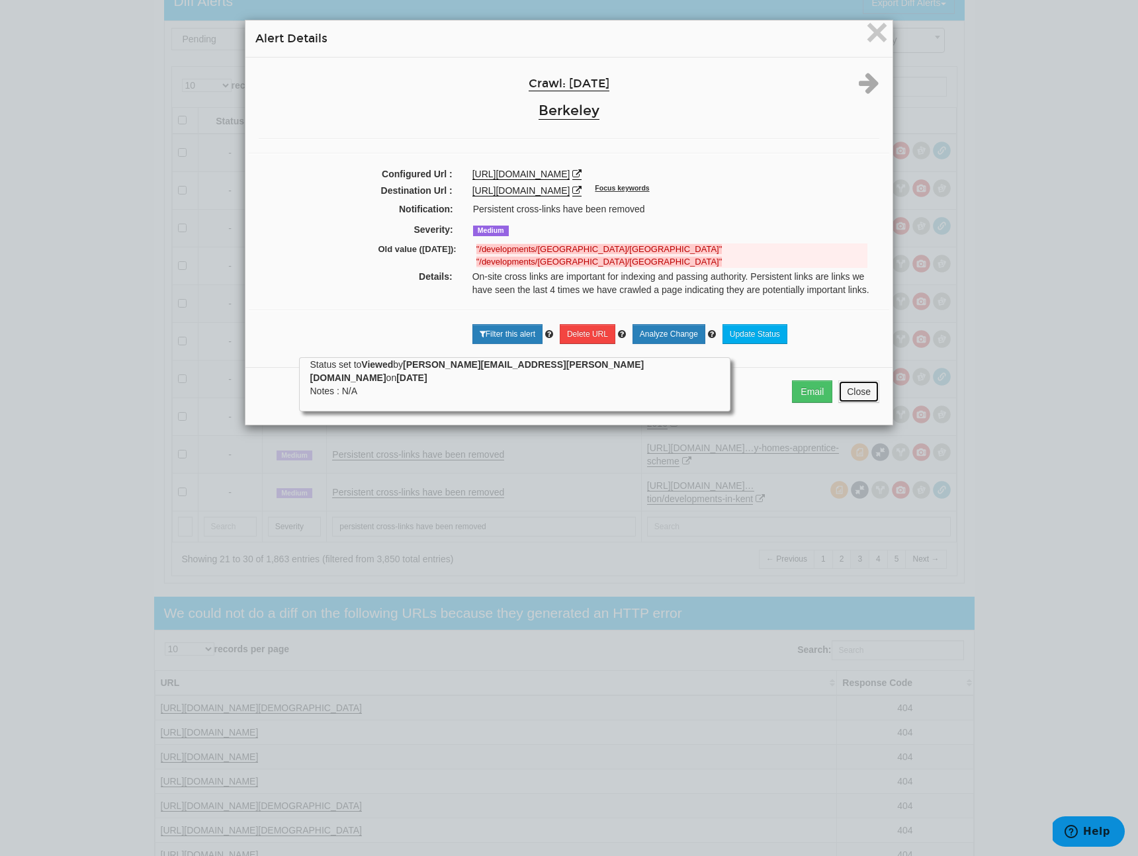
click at [852, 400] on button "Close" at bounding box center [858, 391] width 41 height 22
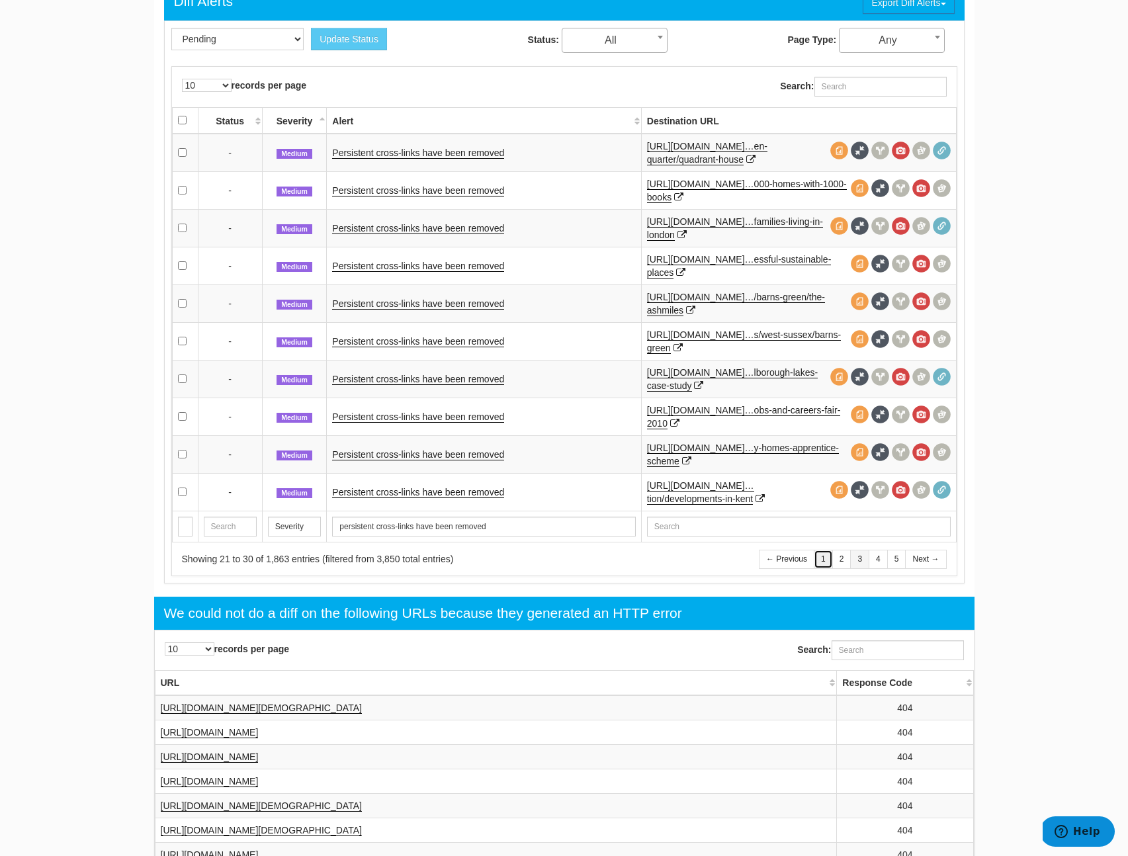
click at [822, 556] on link "1" at bounding box center [823, 559] width 19 height 19
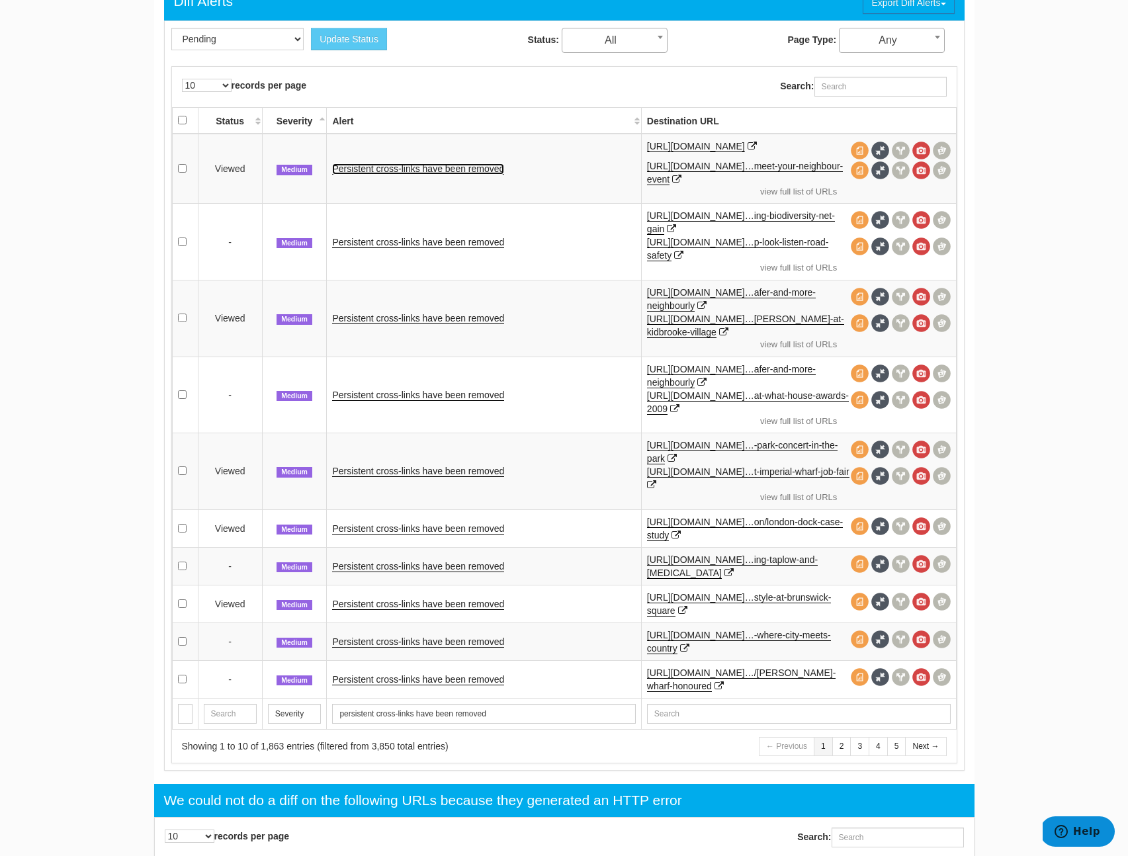
click at [404, 170] on link "Persistent cross-links have been removed" at bounding box center [418, 168] width 172 height 11
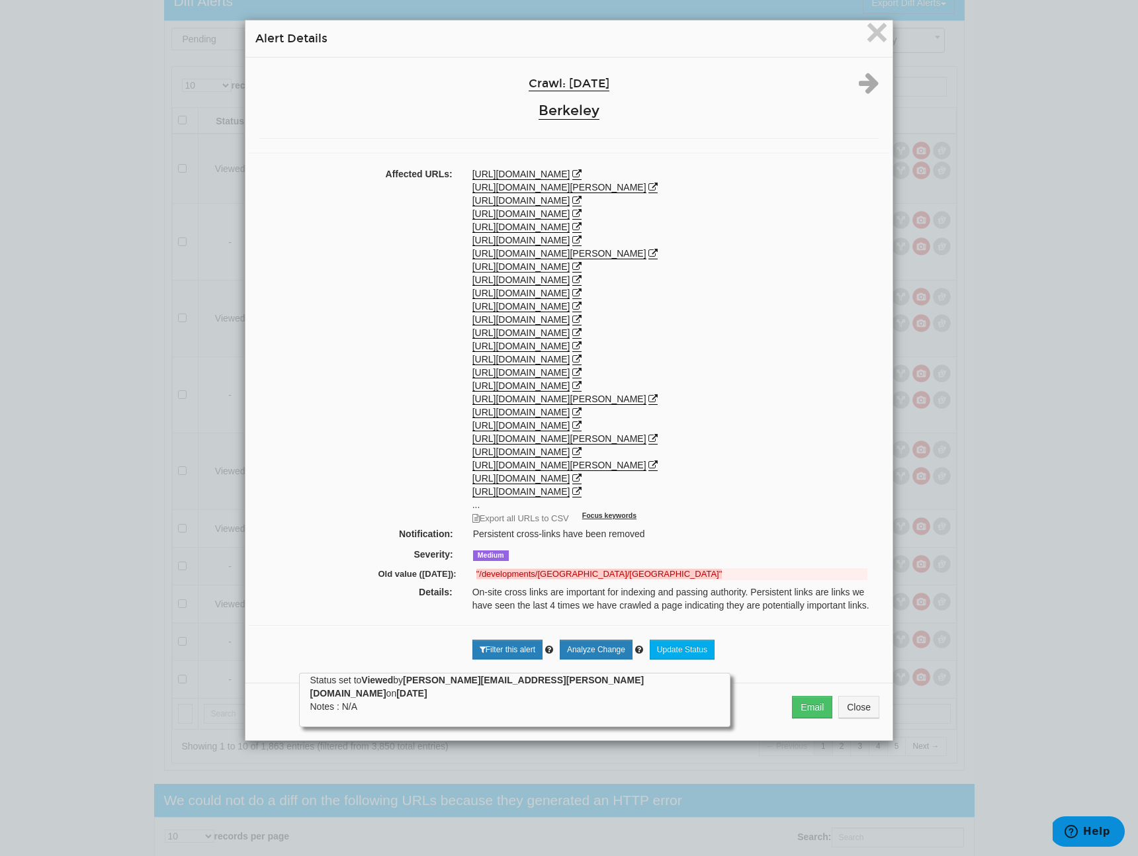
scroll to position [161, 0]
click at [838, 718] on button "Close" at bounding box center [858, 707] width 41 height 22
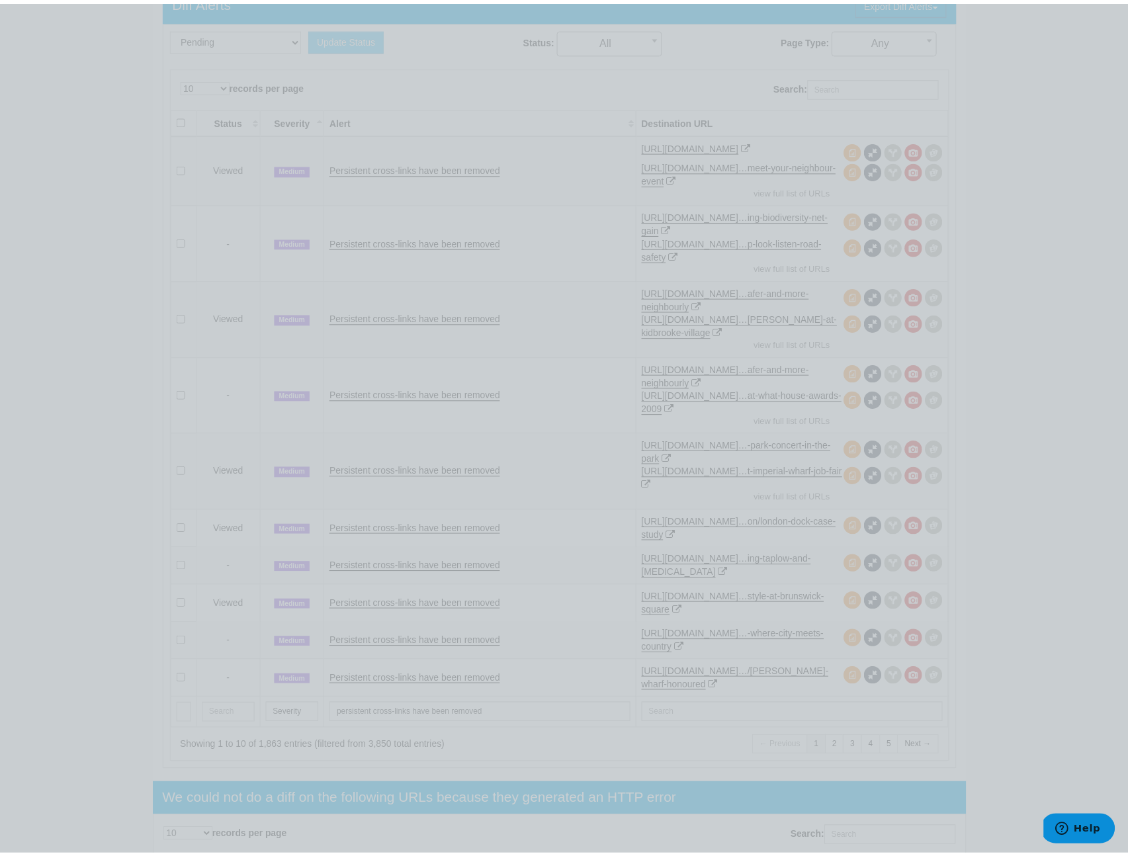
scroll to position [0, 0]
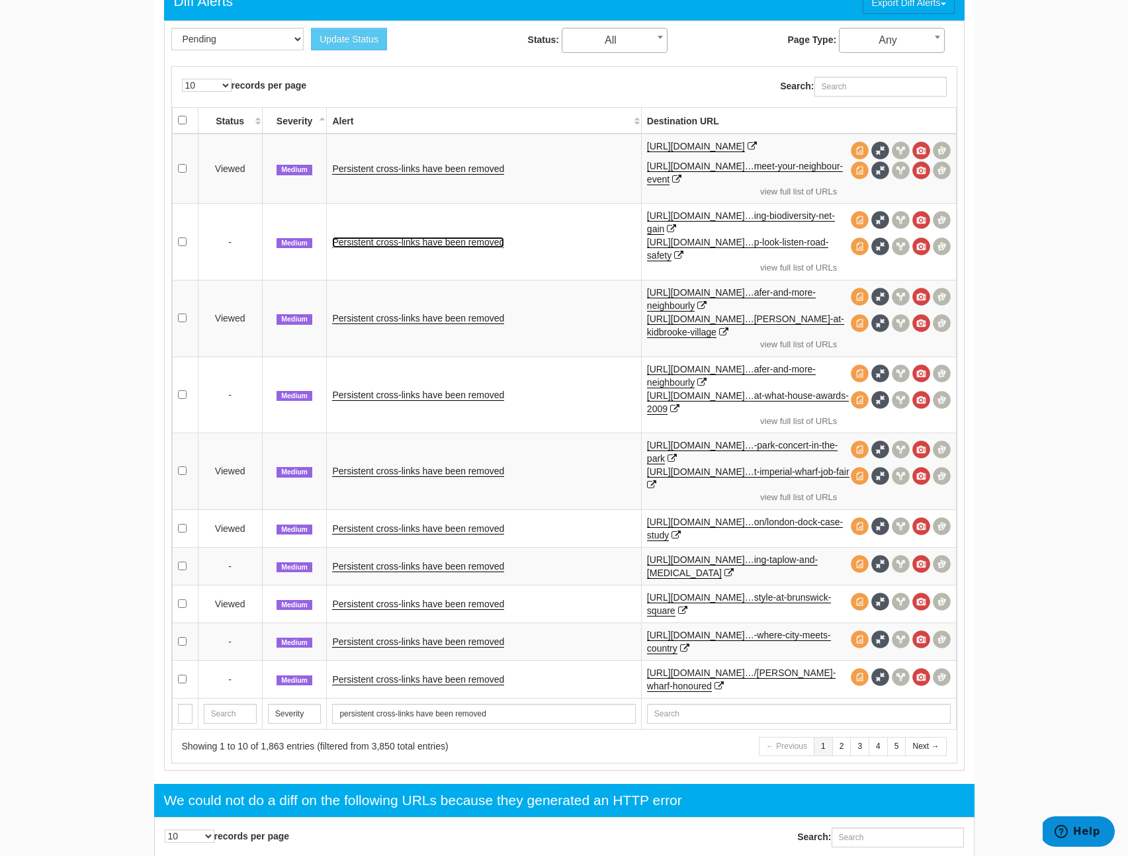
click at [359, 244] on link "Persistent cross-links have been removed" at bounding box center [418, 242] width 172 height 11
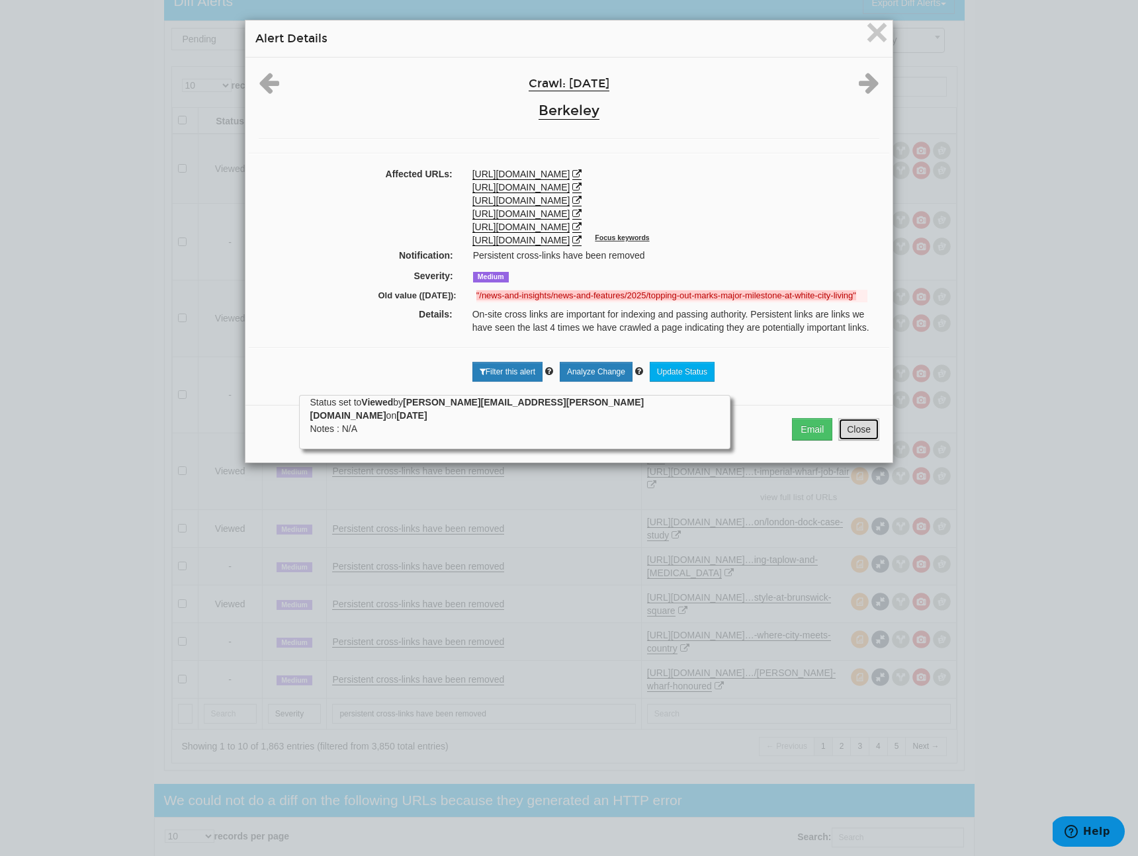
click at [843, 441] on button "Close" at bounding box center [858, 429] width 41 height 22
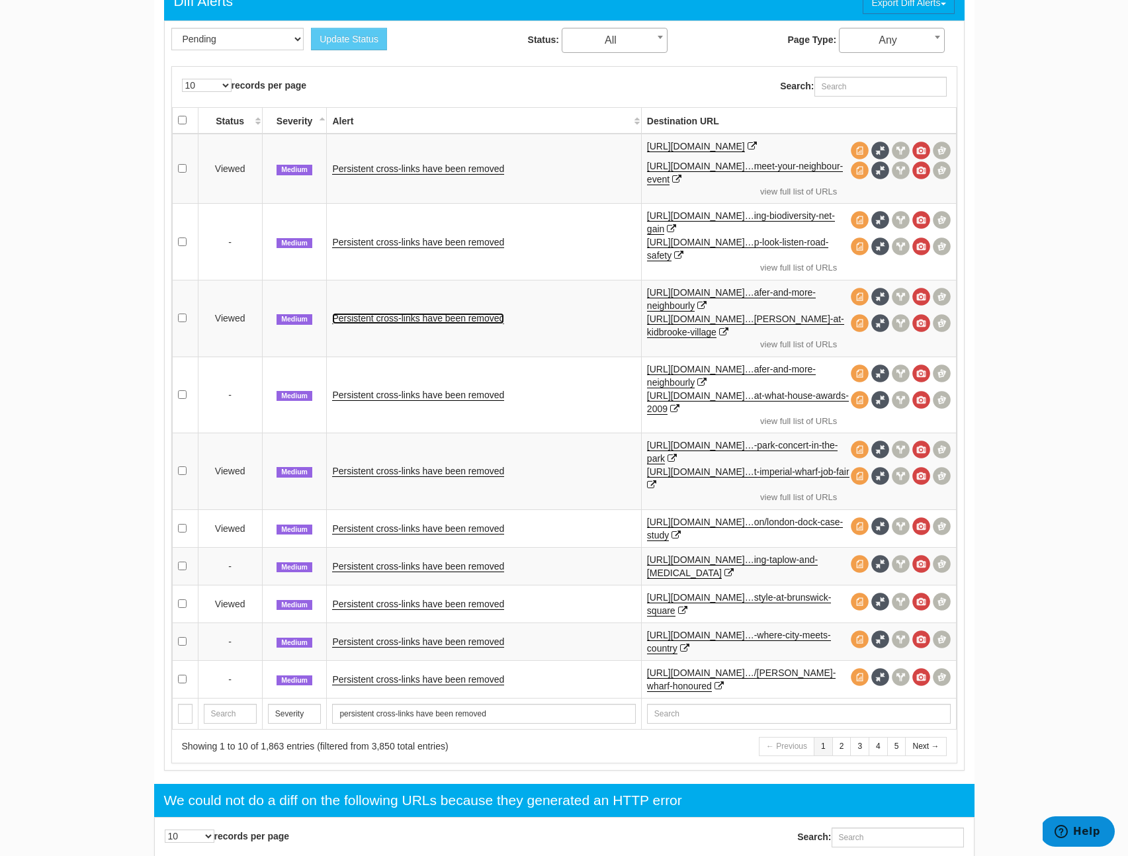
click at [405, 320] on link "Persistent cross-links have been removed" at bounding box center [418, 318] width 172 height 11
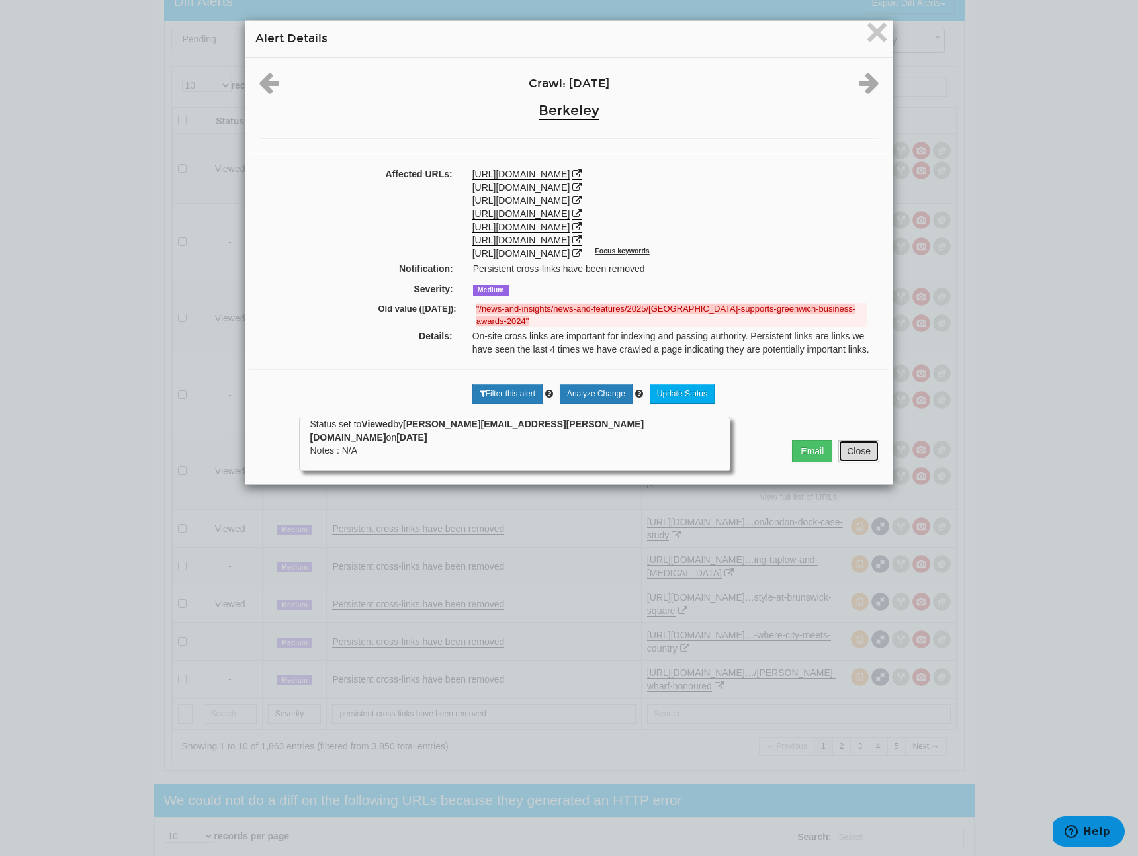
click at [849, 462] on button "Close" at bounding box center [858, 451] width 41 height 22
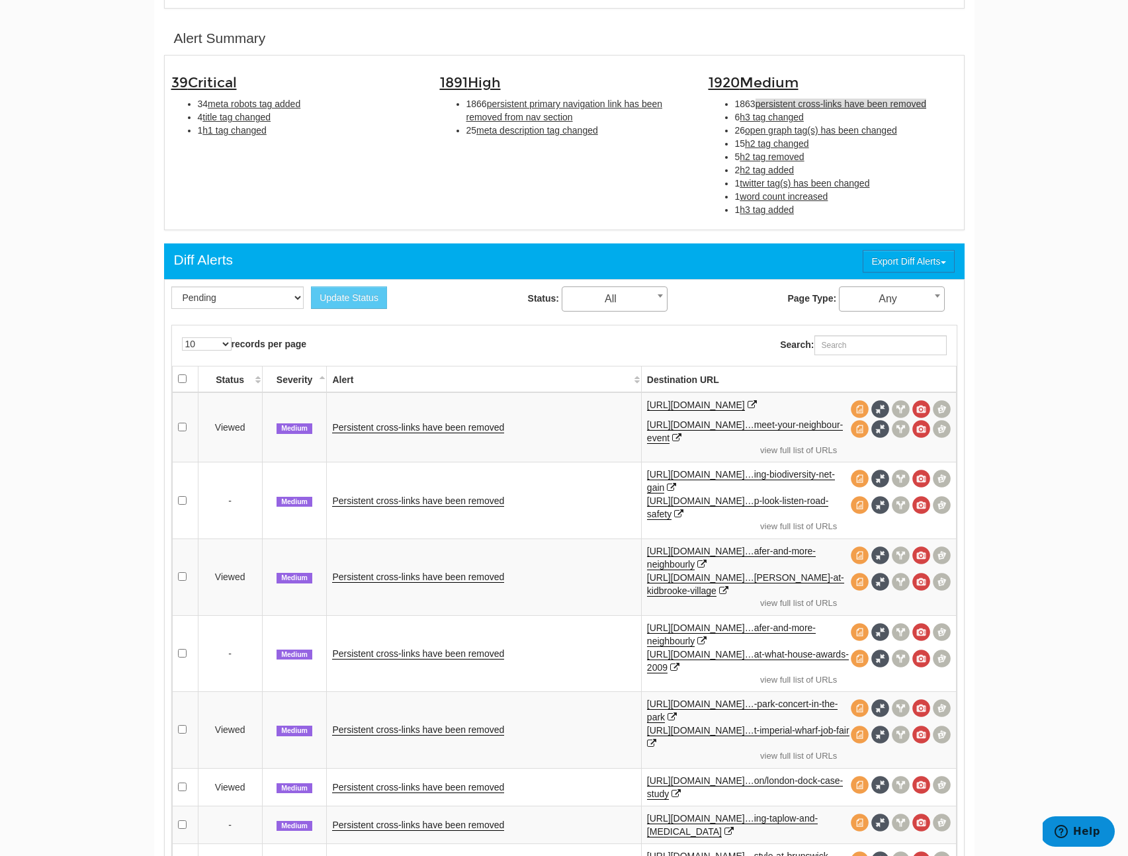
scroll to position [280, 0]
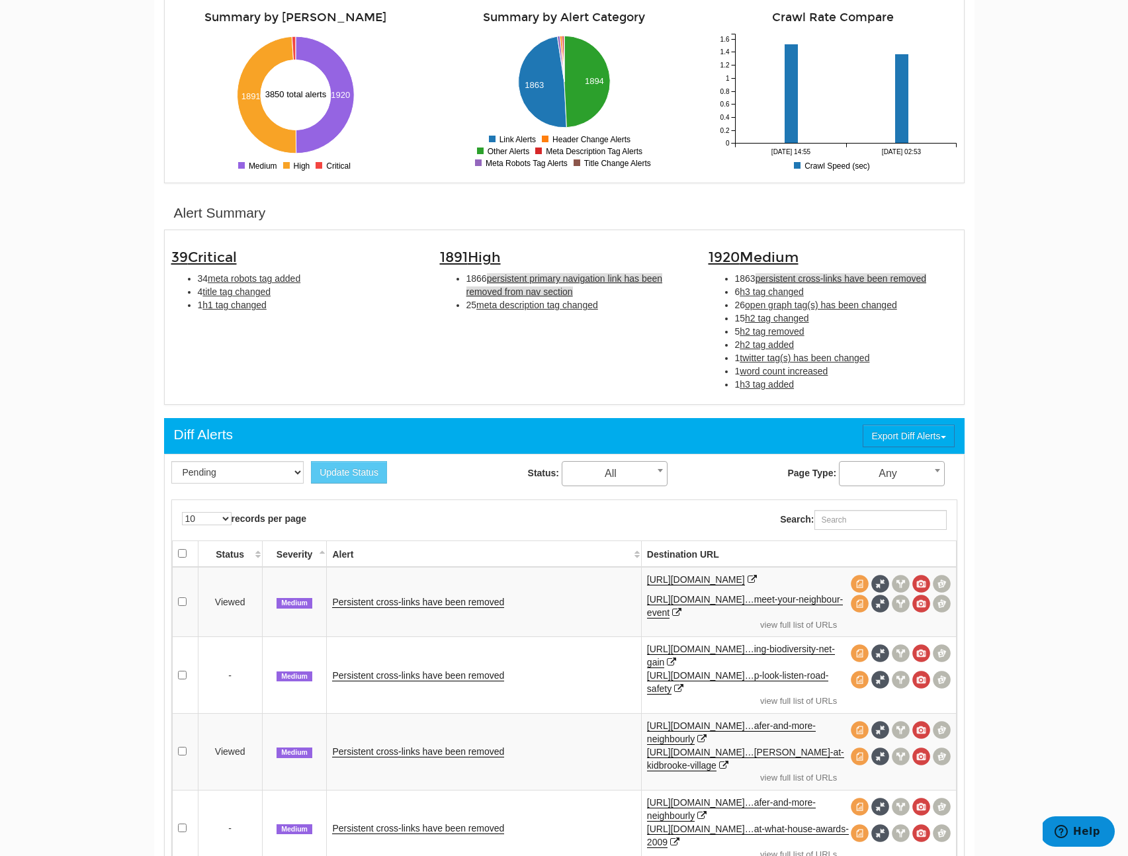
click at [533, 279] on span "persistent primary navigation link has been removed from nav section" at bounding box center [564, 285] width 196 height 24
type input "persistent primary navigation link has been removed from nav section"
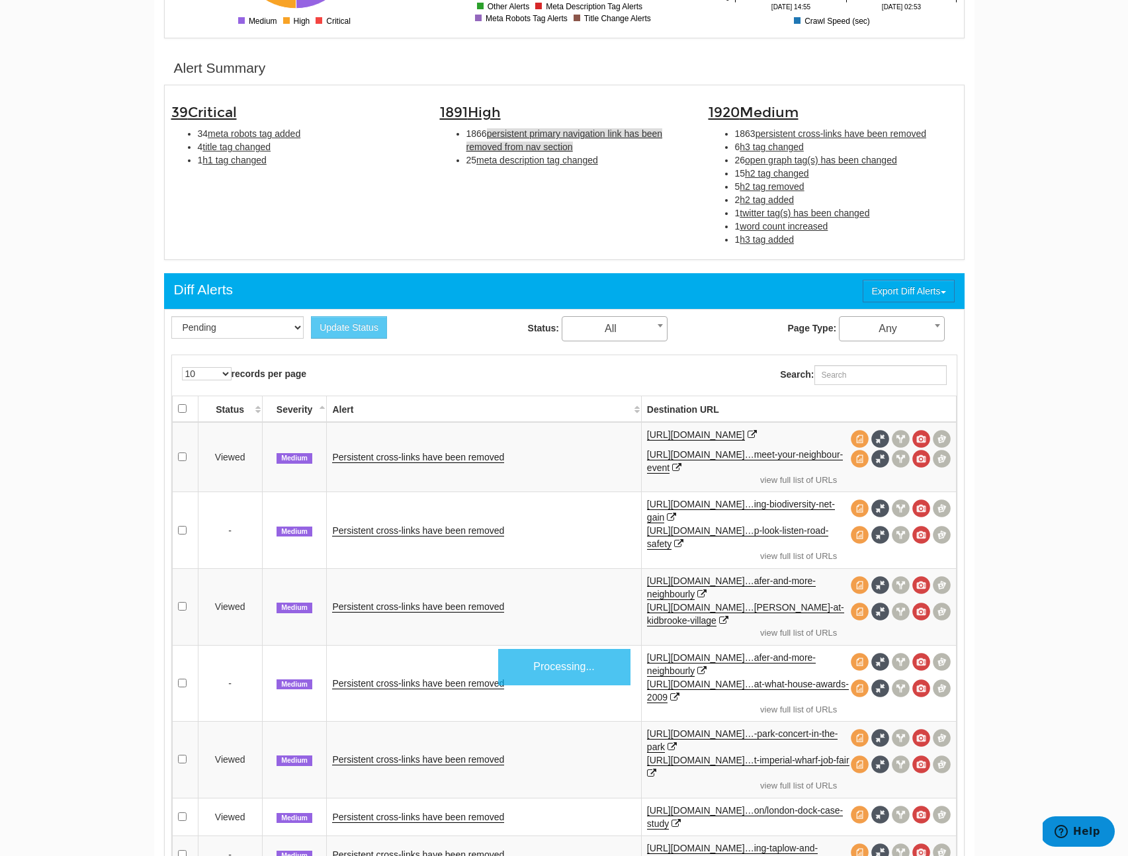
scroll to position [477, 0]
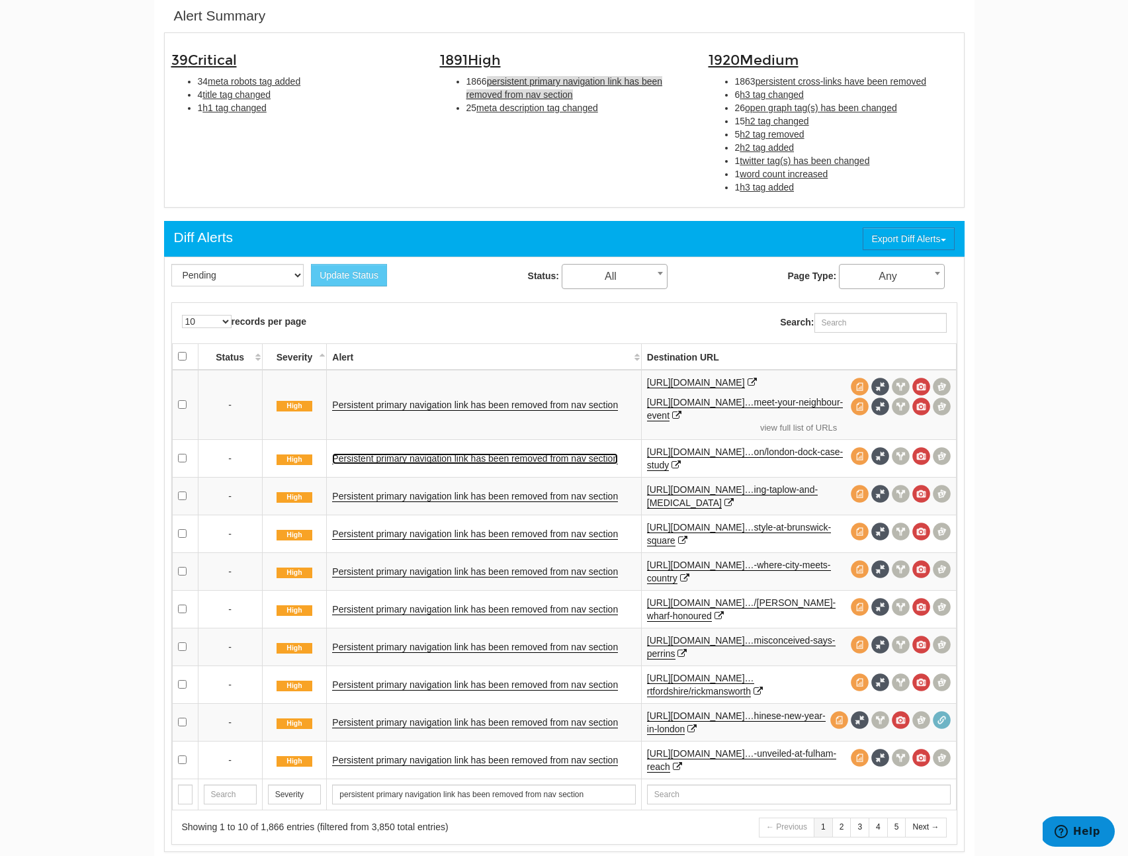
click at [463, 456] on link "Persistent primary navigation link has been removed from nav section" at bounding box center [475, 458] width 286 height 11
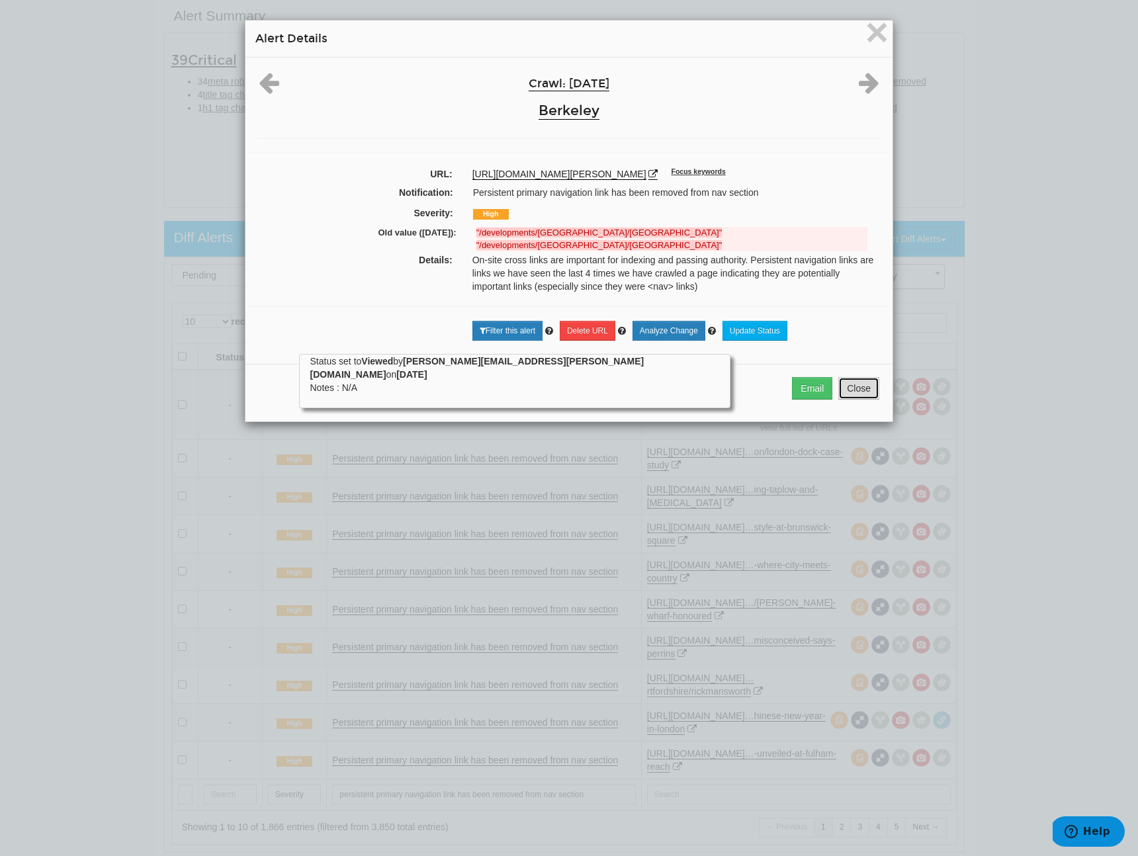
click at [867, 400] on button "Close" at bounding box center [858, 388] width 41 height 22
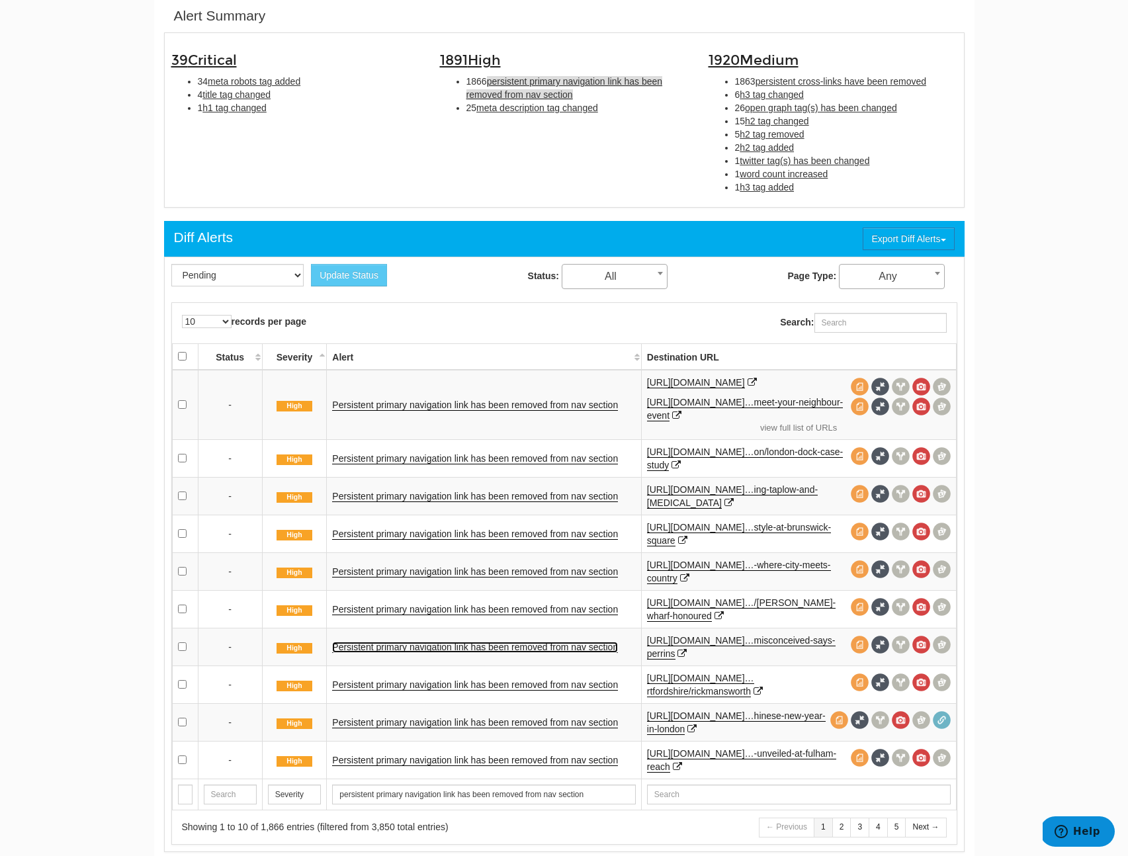
click at [497, 648] on link "Persistent primary navigation link has been removed from nav section" at bounding box center [475, 647] width 286 height 11
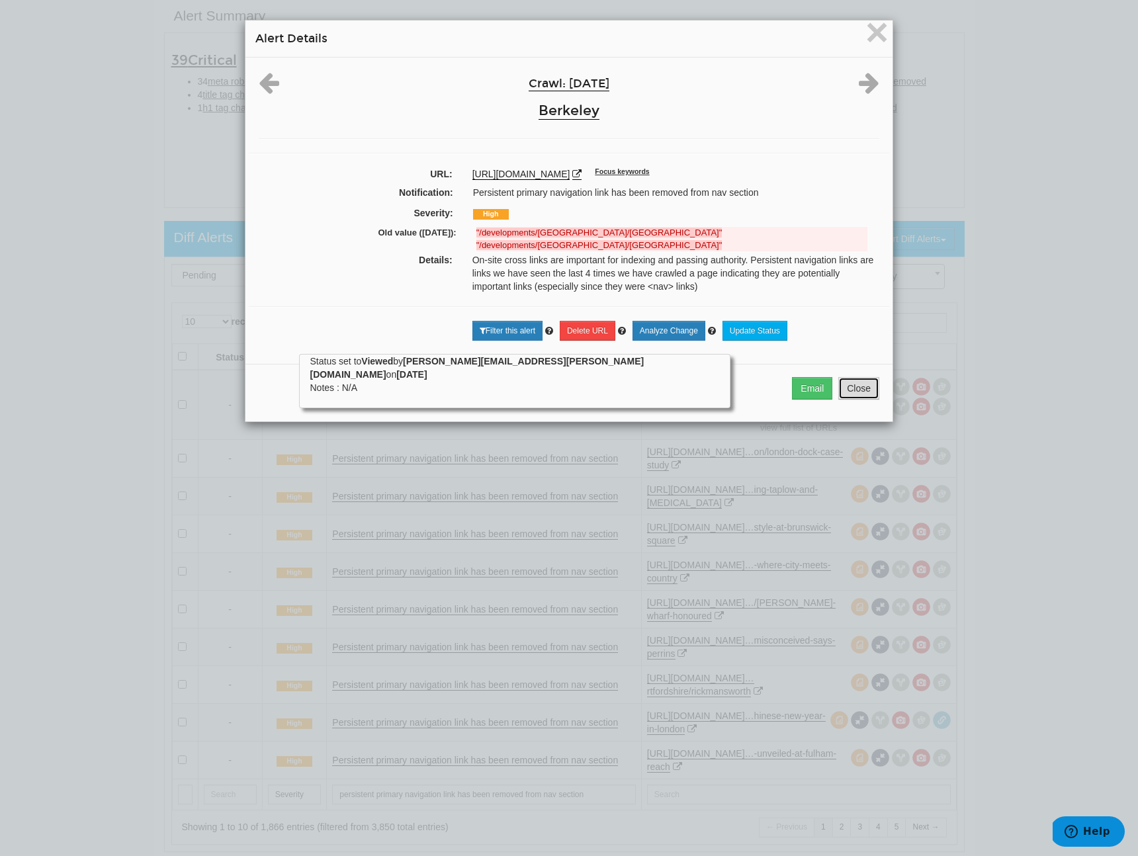
click at [847, 397] on button "Close" at bounding box center [858, 388] width 41 height 22
